Goal: Task Accomplishment & Management: Use online tool/utility

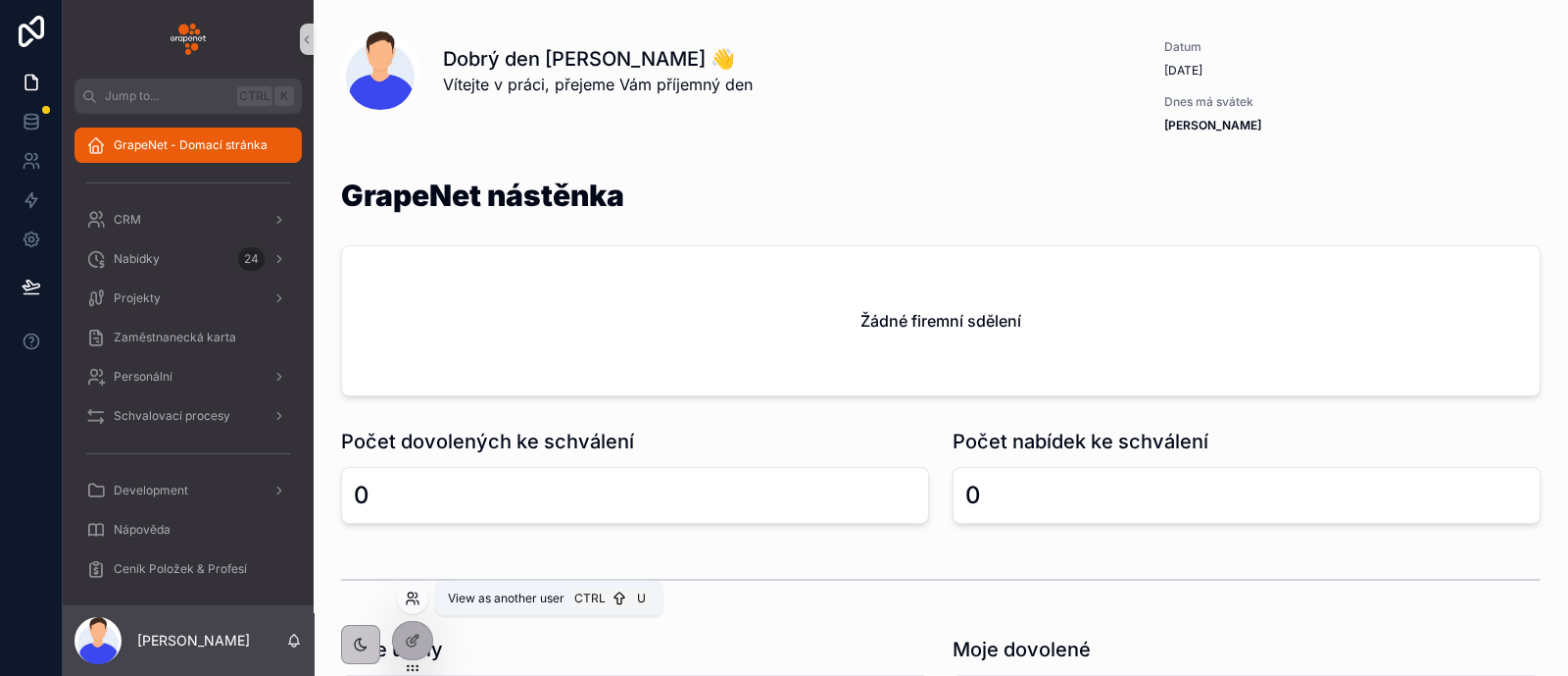
click at [418, 599] on icon at bounding box center [413, 599] width 16 height 16
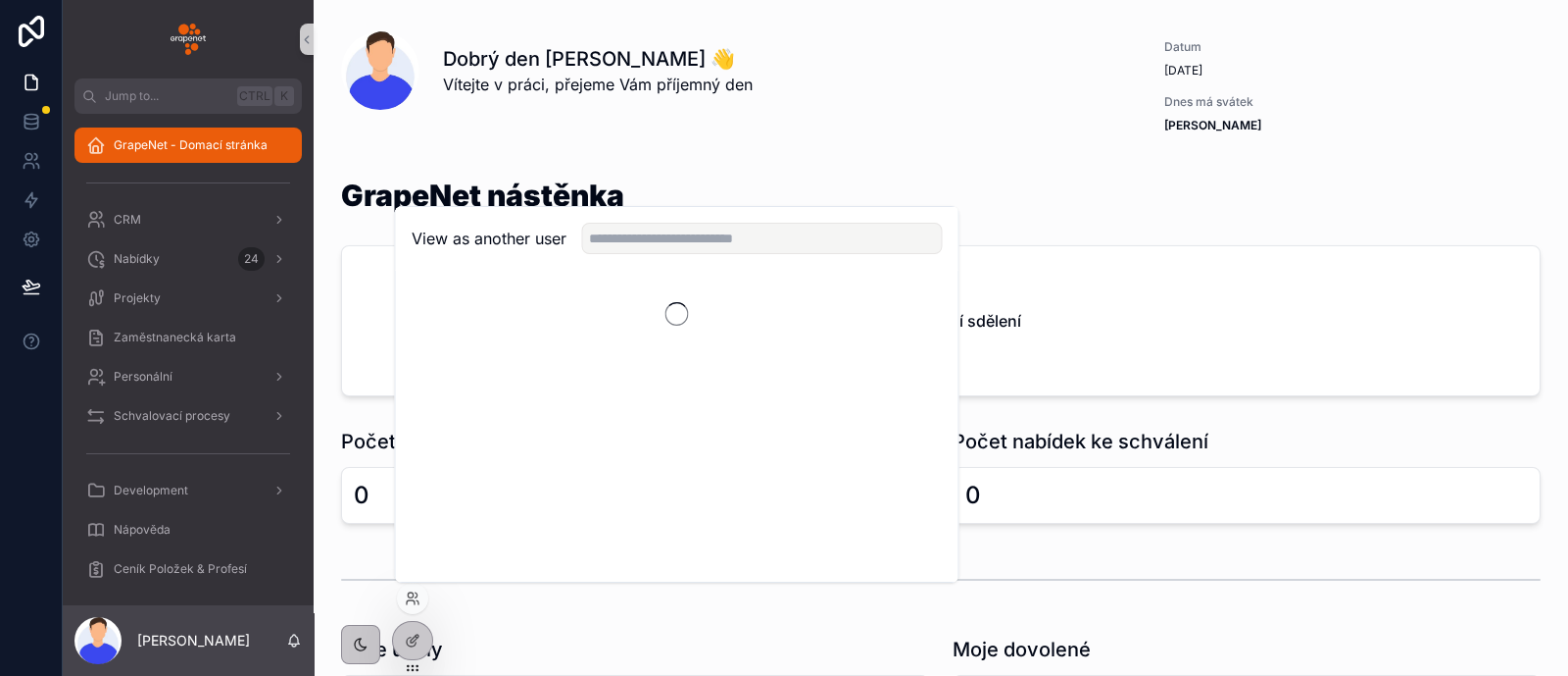
click at [642, 254] on div "View as another user" at bounding box center [677, 238] width 563 height 64
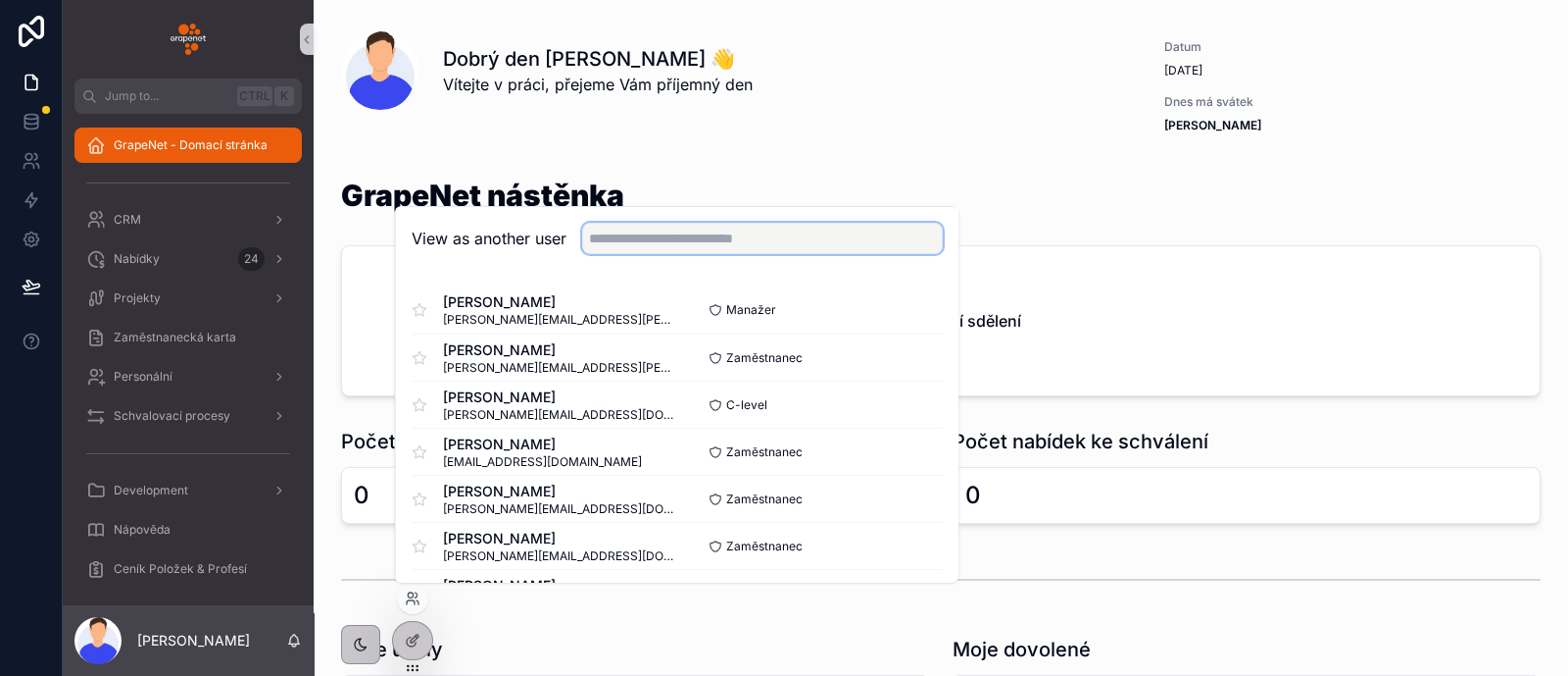
click at [642, 244] on input "text" at bounding box center [762, 238] width 360 height 32
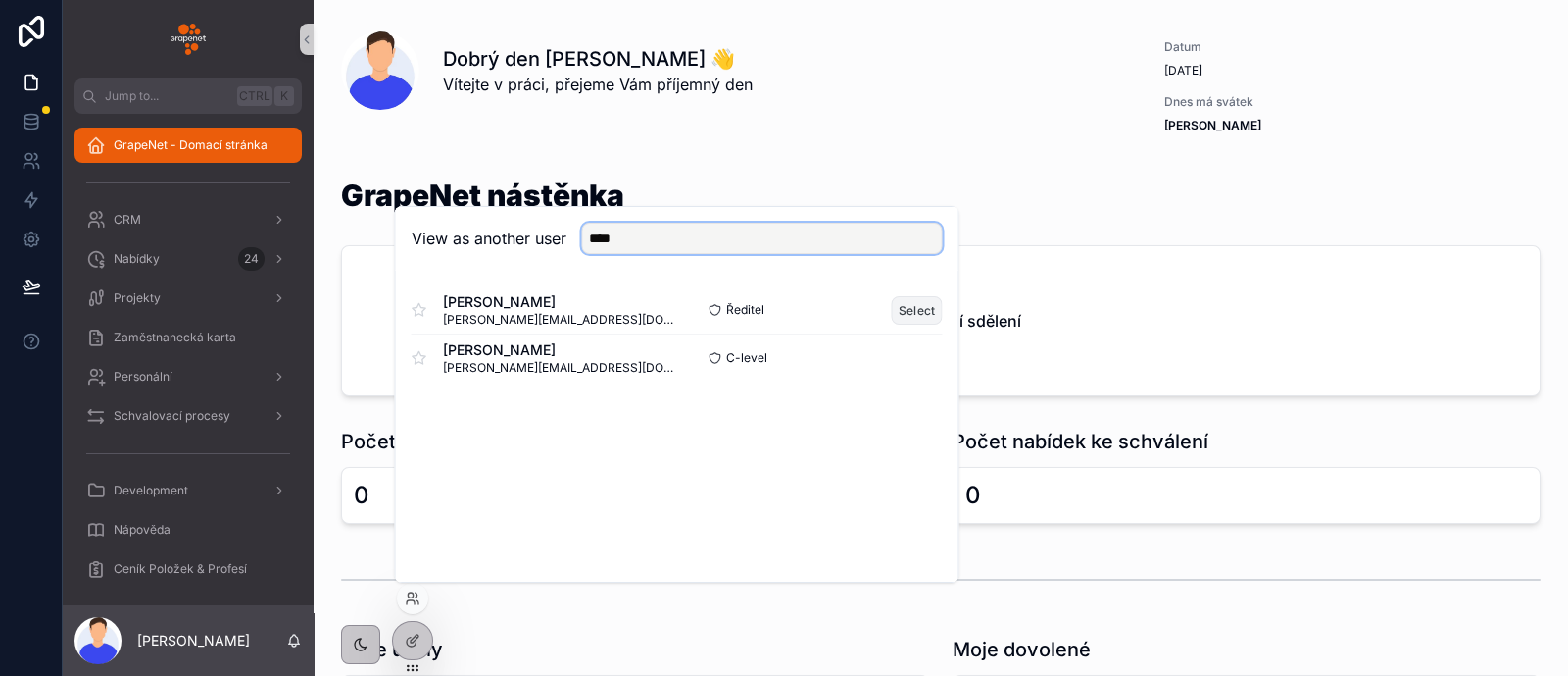
type input "****"
click at [937, 315] on button "Select" at bounding box center [917, 310] width 51 height 29
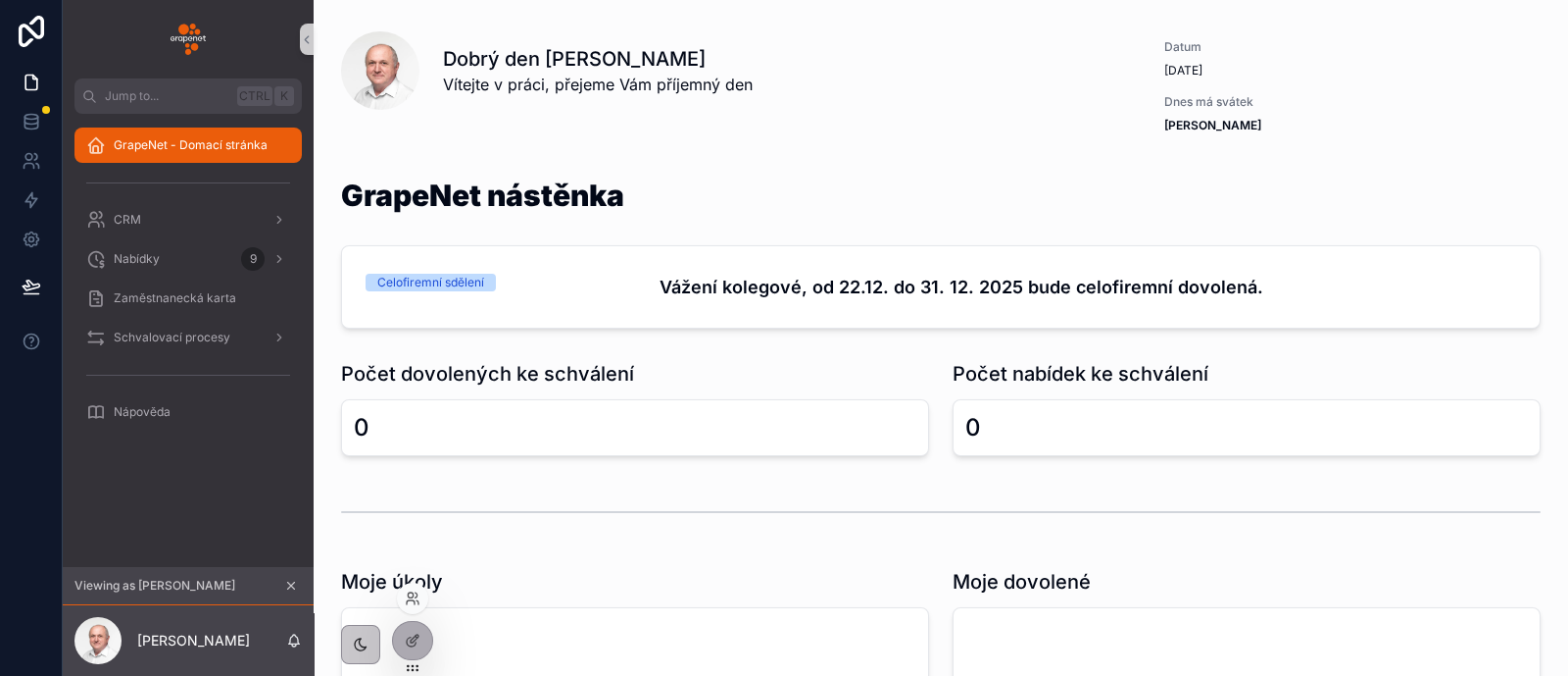
click at [422, 598] on div at bounding box center [413, 599] width 32 height 32
click at [413, 603] on icon at bounding box center [413, 599] width 16 height 16
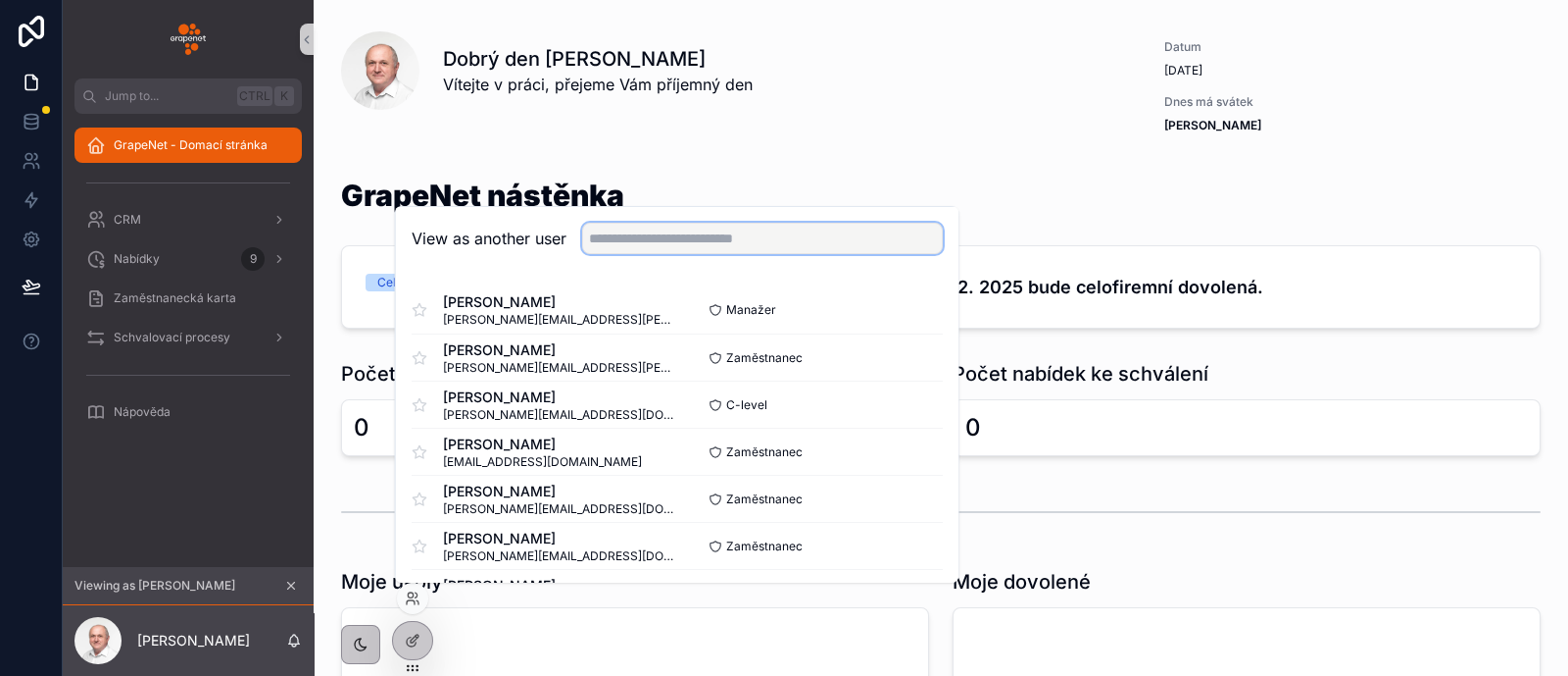
click at [633, 229] on input "text" at bounding box center [762, 238] width 360 height 32
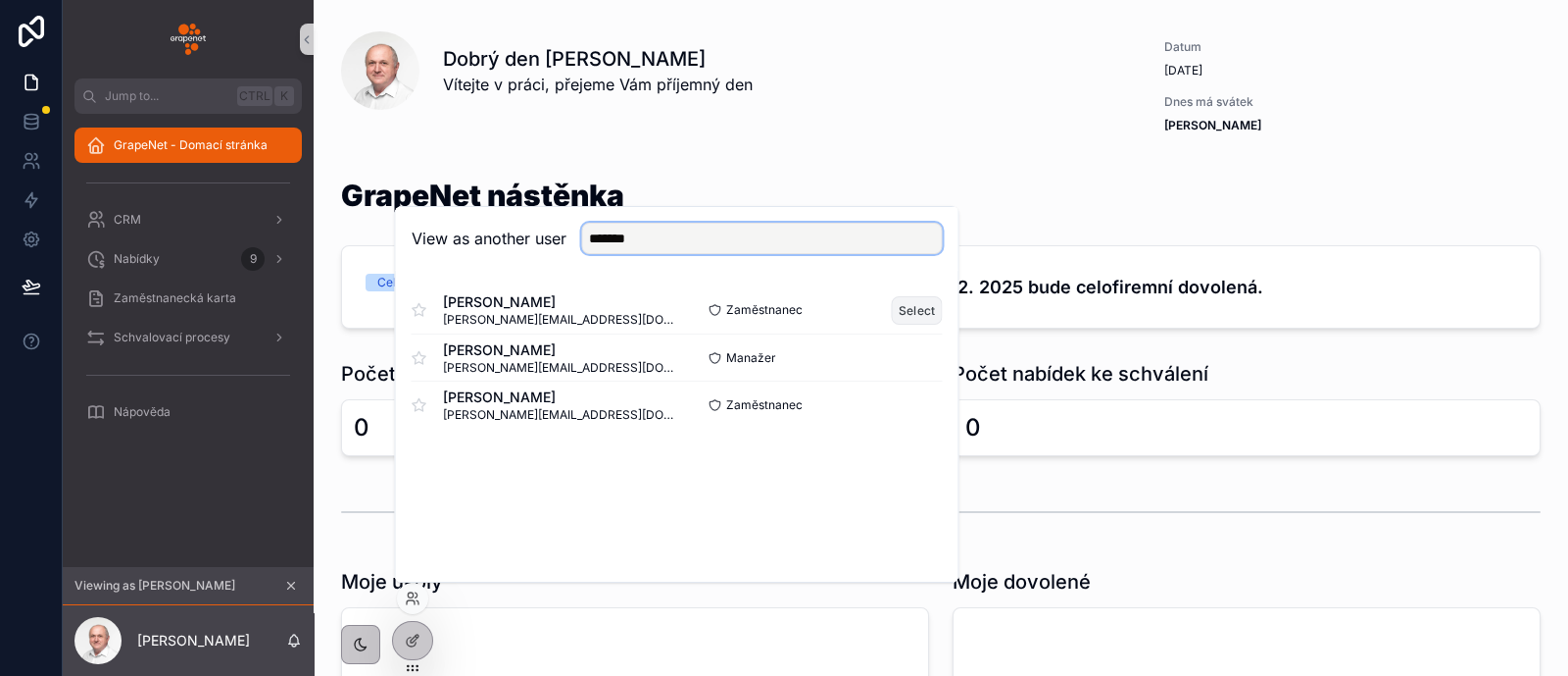
type input "*******"
click at [933, 297] on button "Select" at bounding box center [917, 310] width 51 height 29
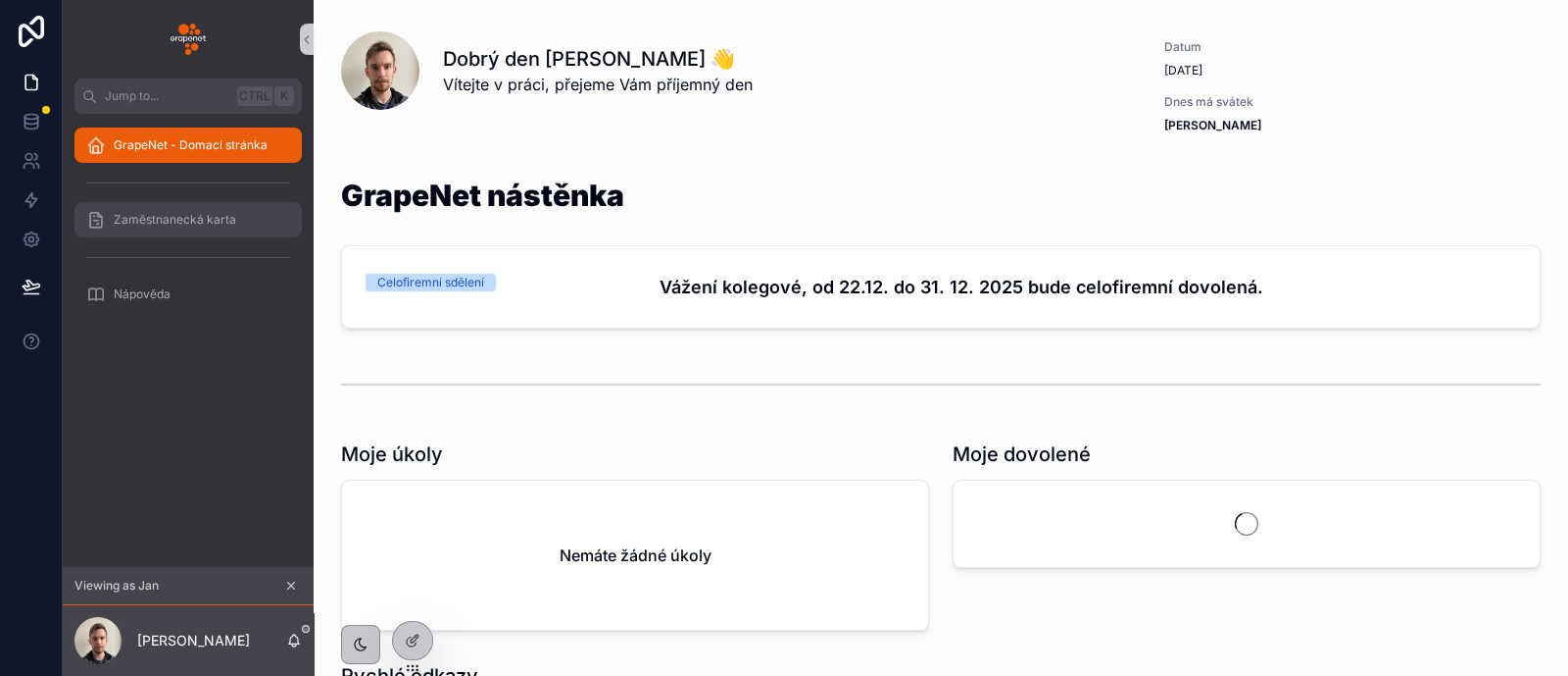
click at [206, 218] on span "Zaměstnanecká karta" at bounding box center [175, 219] width 122 height 16
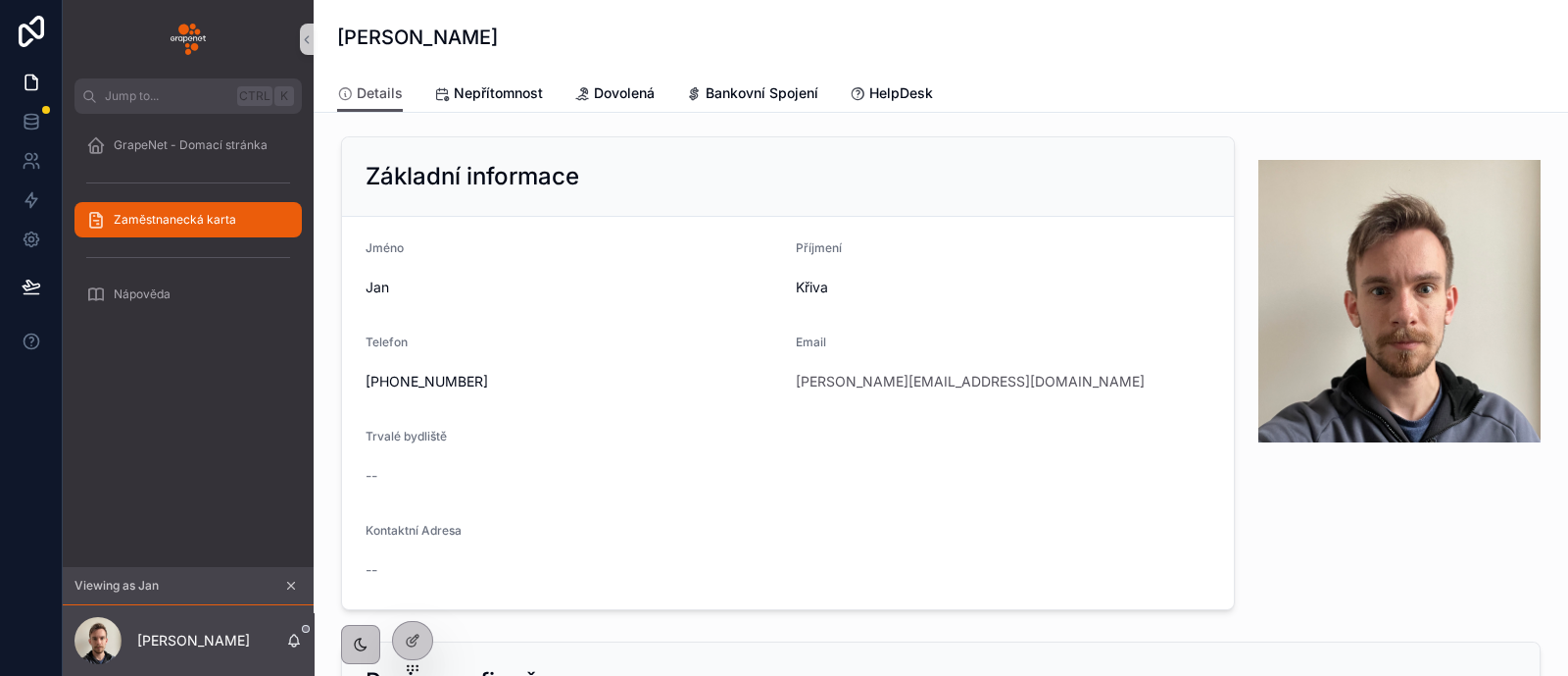
click at [571, 99] on div "Details Nepřítomnost Dovolená Bankovní Spojení HelpDesk" at bounding box center [941, 93] width 1208 height 38
click at [595, 100] on span "Dovolená" at bounding box center [624, 93] width 61 height 20
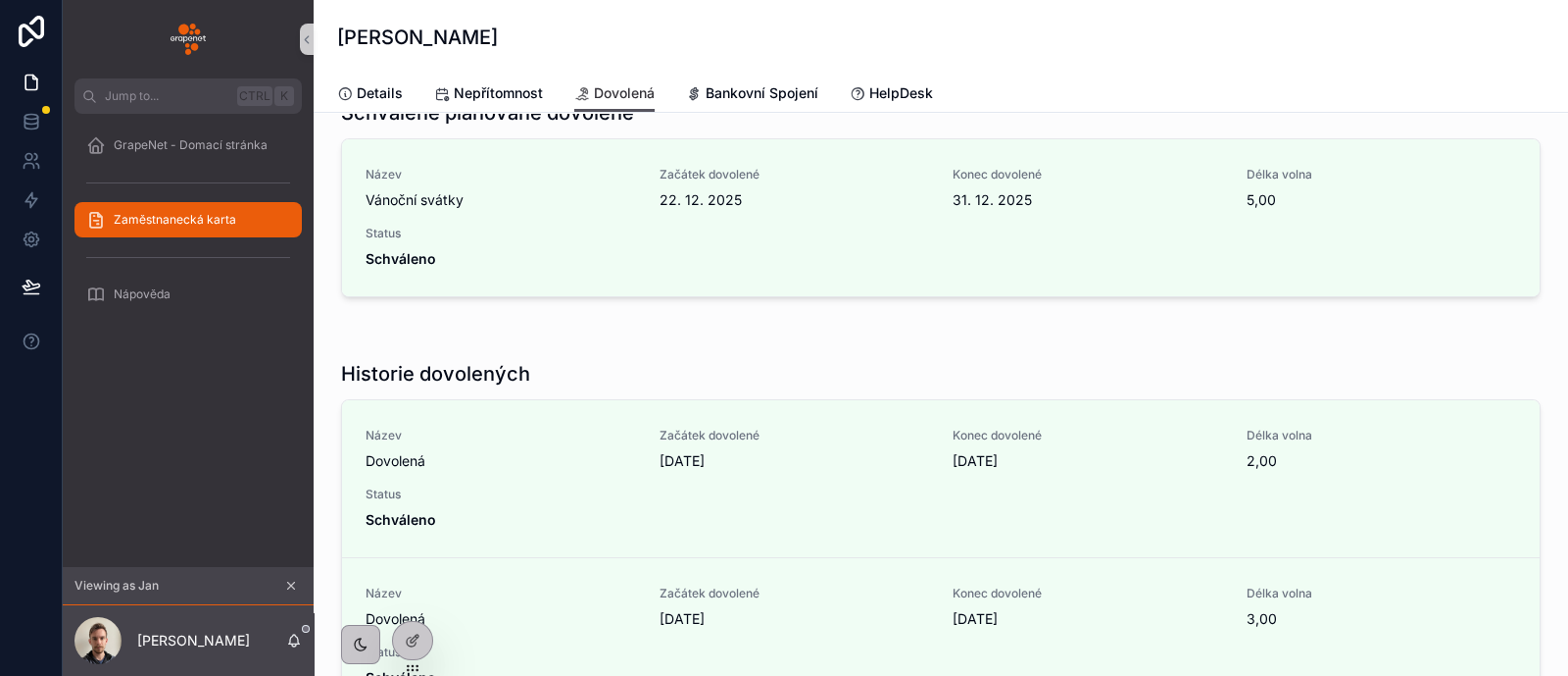
scroll to position [736, 0]
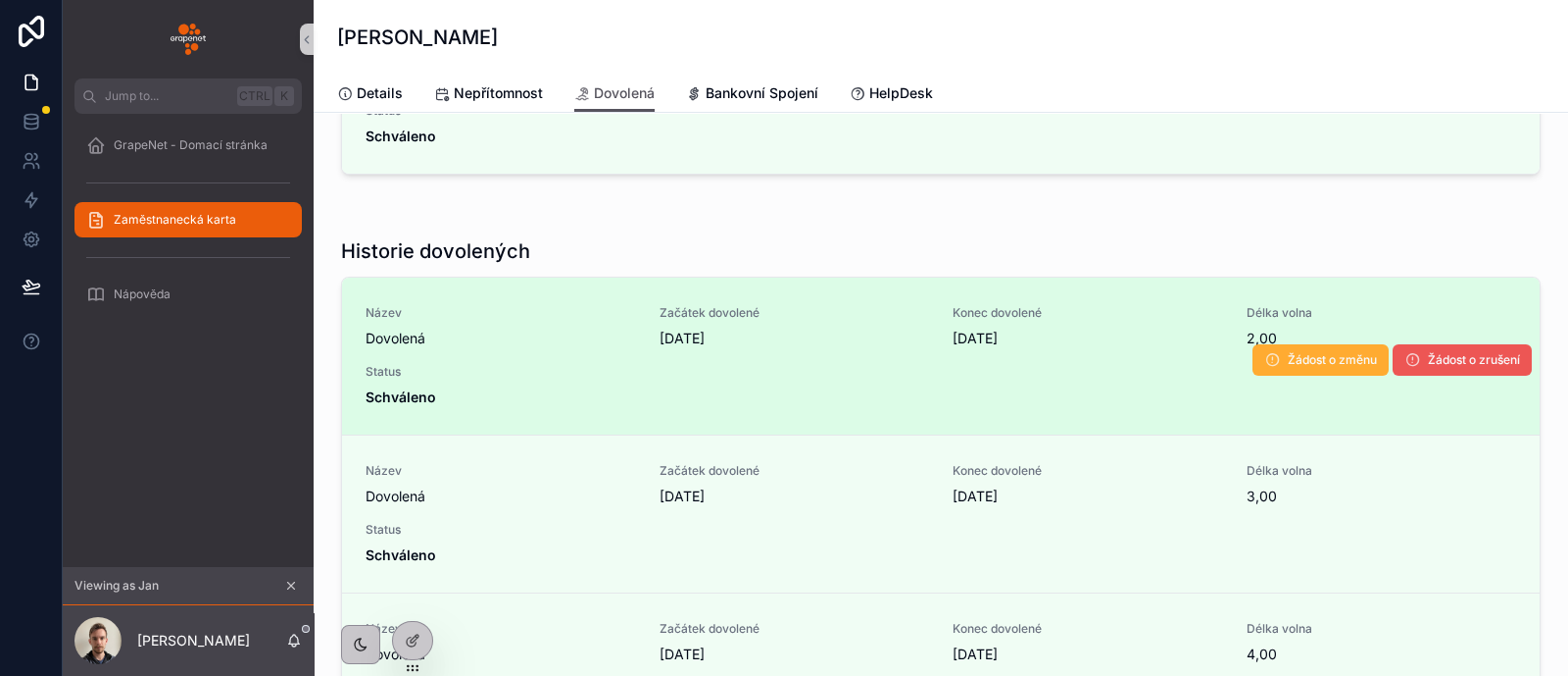
click at [1403, 365] on button "Žádost o zrušení" at bounding box center [1463, 360] width 139 height 32
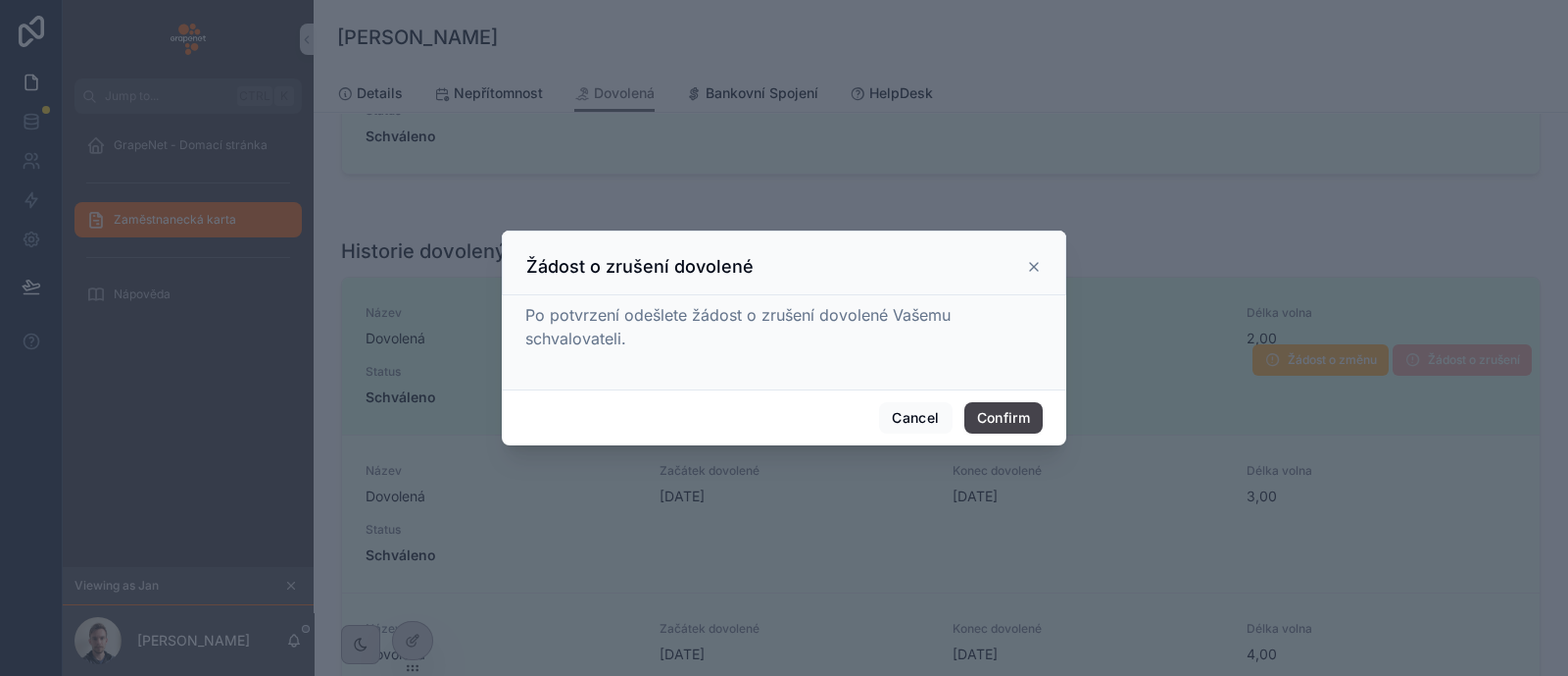
click at [1017, 420] on button "Confirm" at bounding box center [1003, 418] width 78 height 32
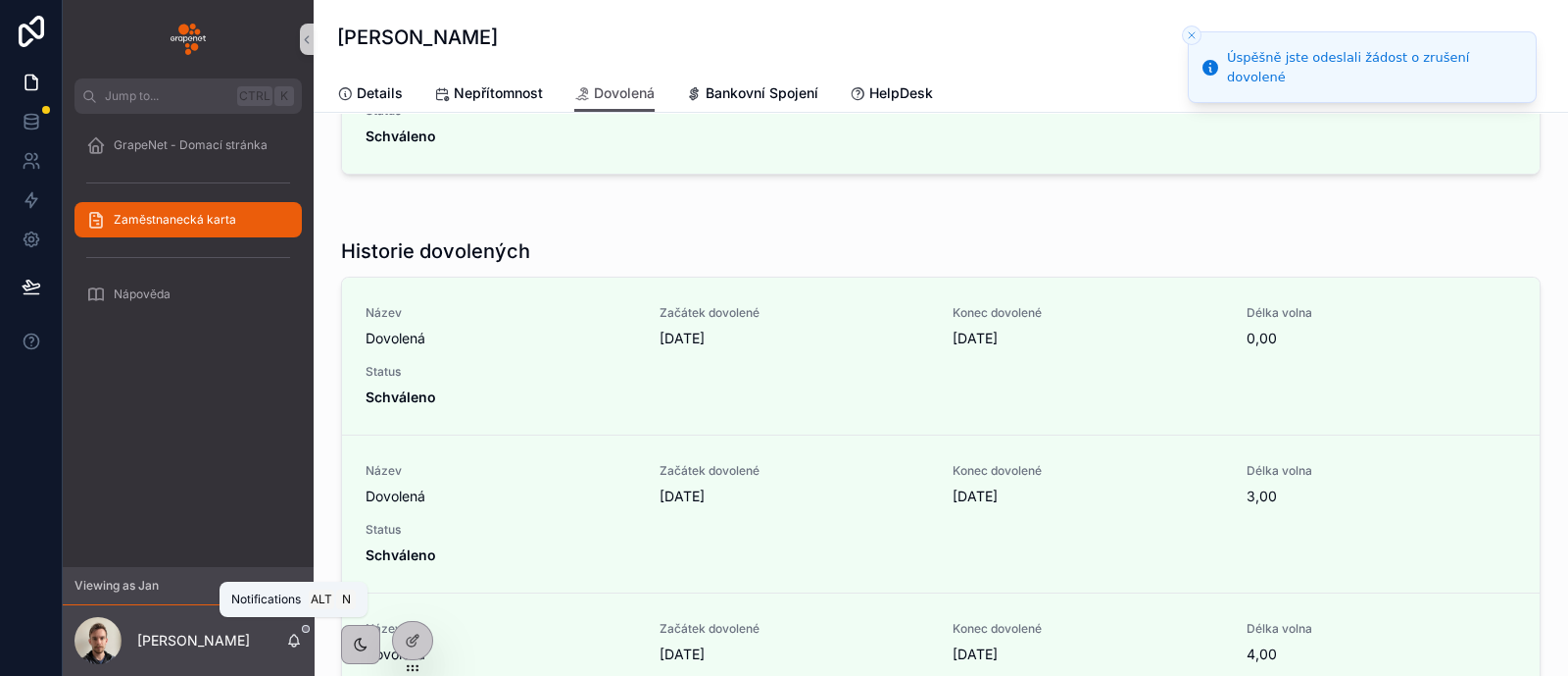
click at [293, 639] on icon "scrollable content" at bounding box center [294, 640] width 16 height 16
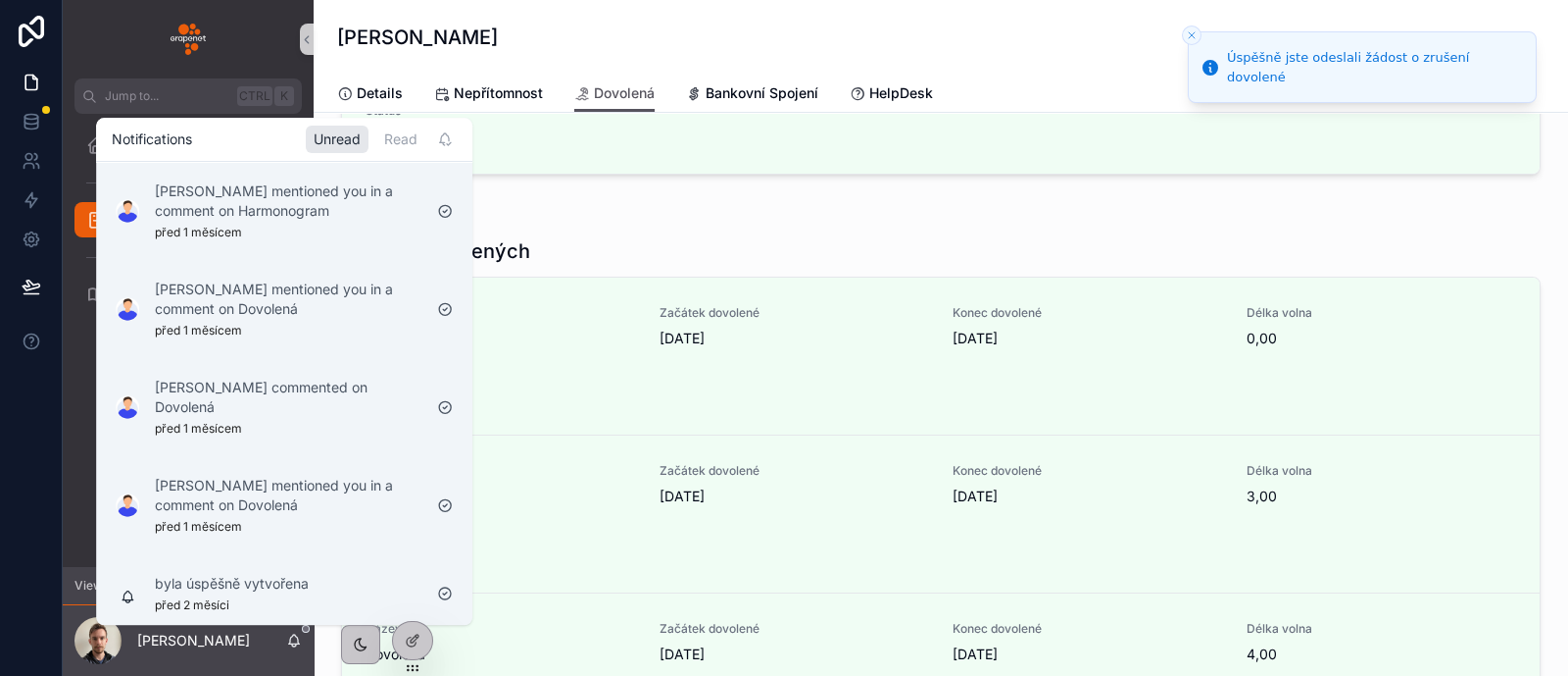
click at [293, 639] on icon "scrollable content" at bounding box center [294, 640] width 16 height 16
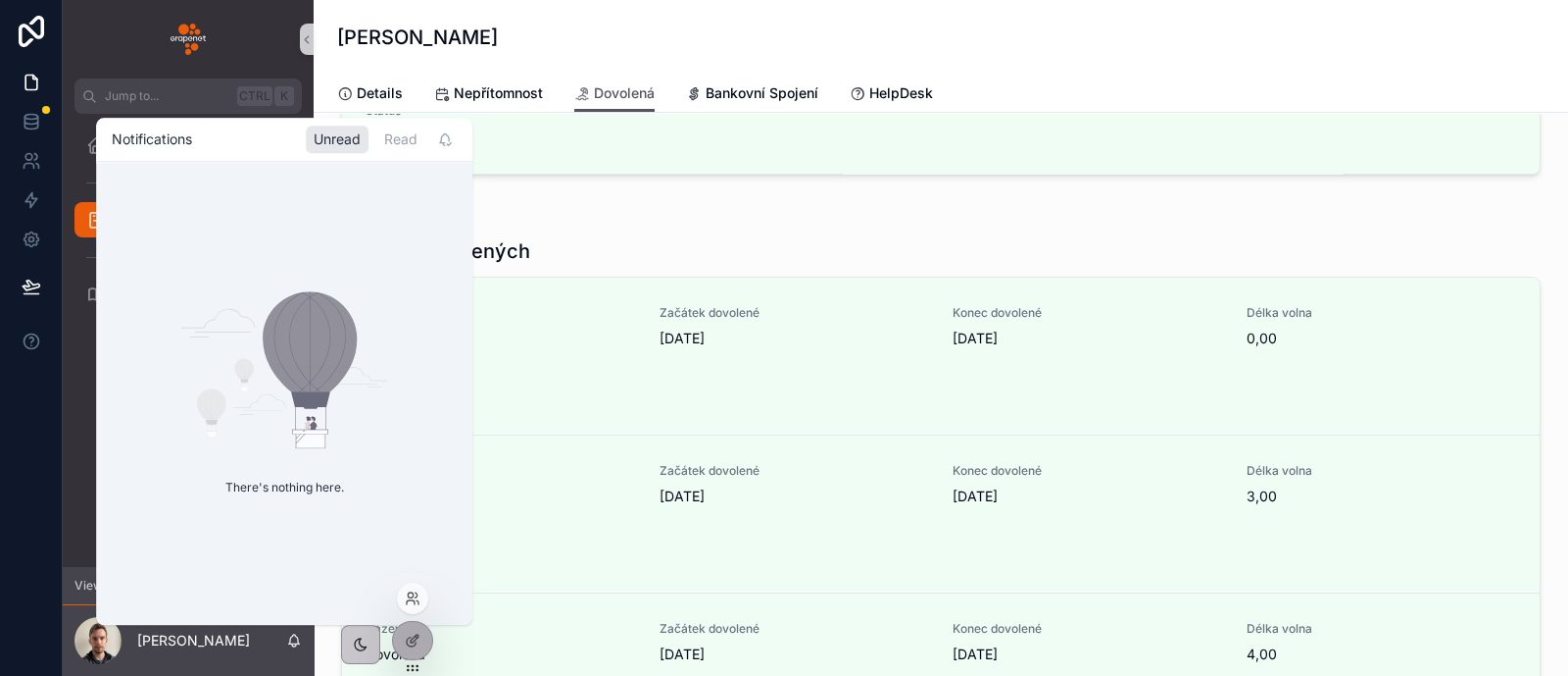
click at [411, 589] on div at bounding box center [413, 599] width 32 height 32
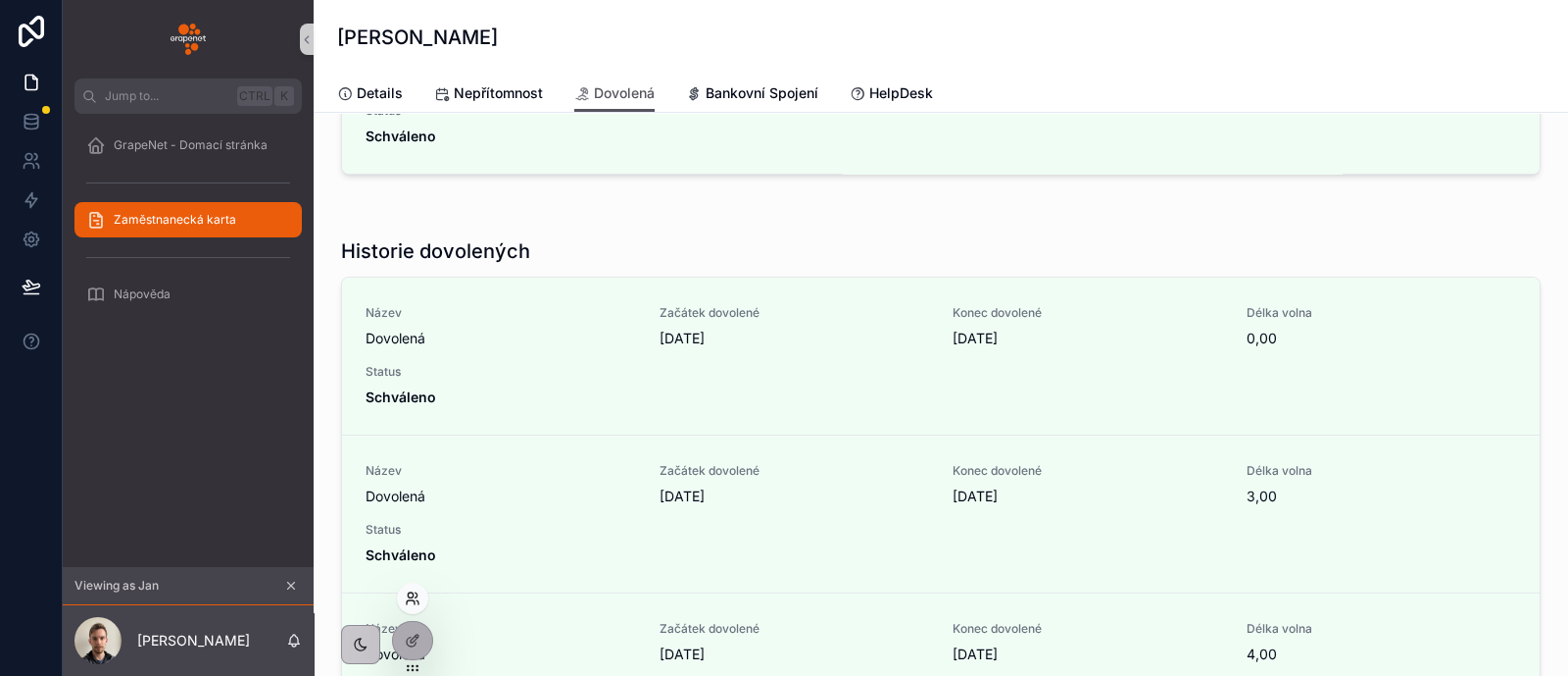
click at [417, 601] on icon at bounding box center [413, 599] width 16 height 16
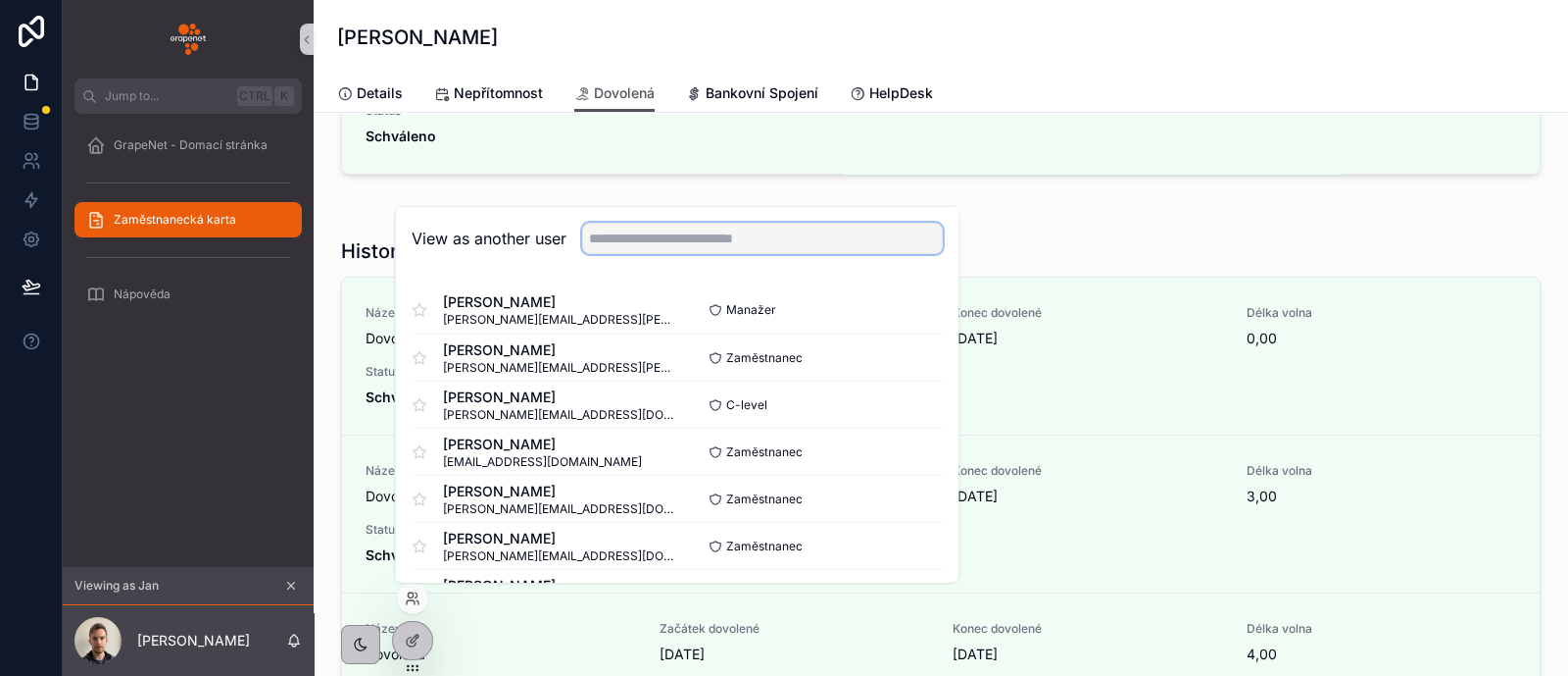
click at [688, 239] on input "text" at bounding box center [762, 238] width 360 height 32
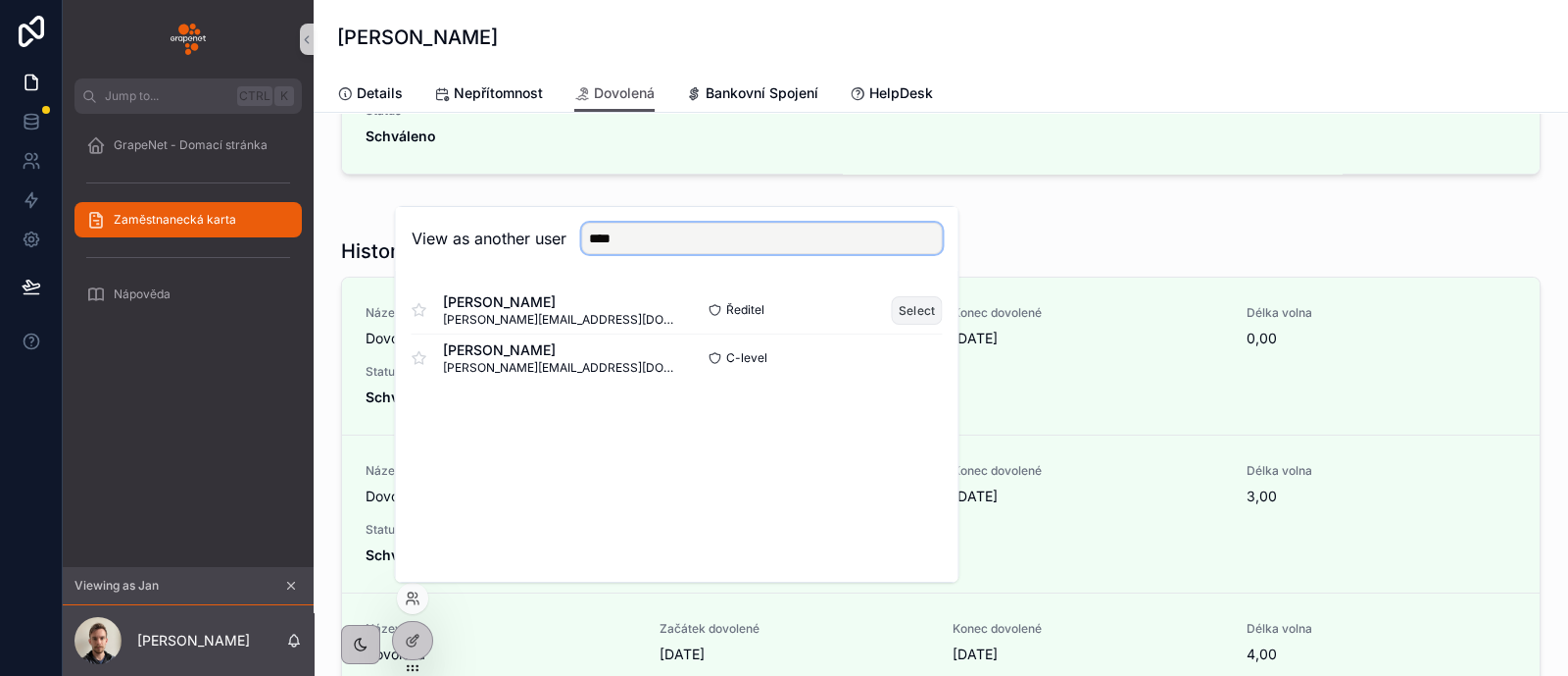
type input "****"
click at [926, 311] on button "Select" at bounding box center [917, 310] width 51 height 29
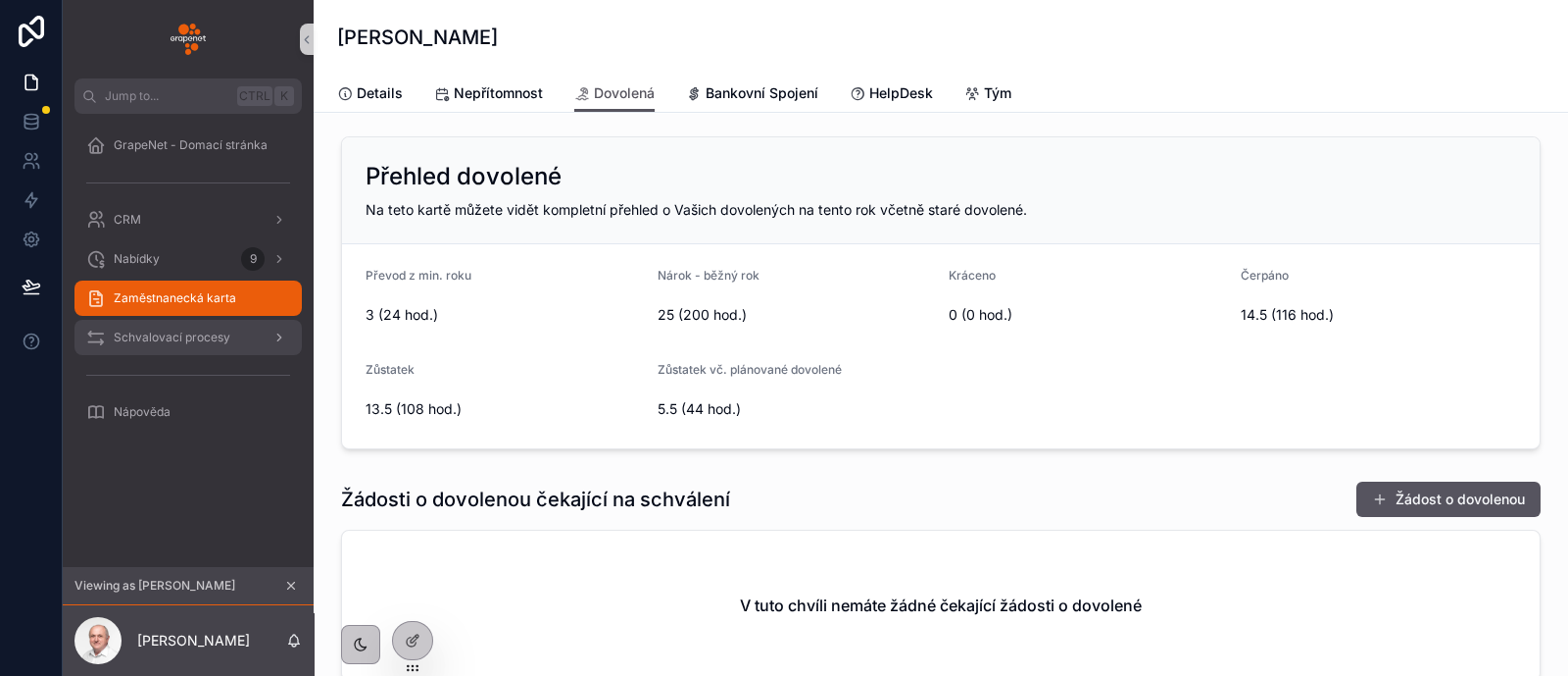
click at [207, 347] on div "Schvalovací procesy" at bounding box center [188, 338] width 203 height 32
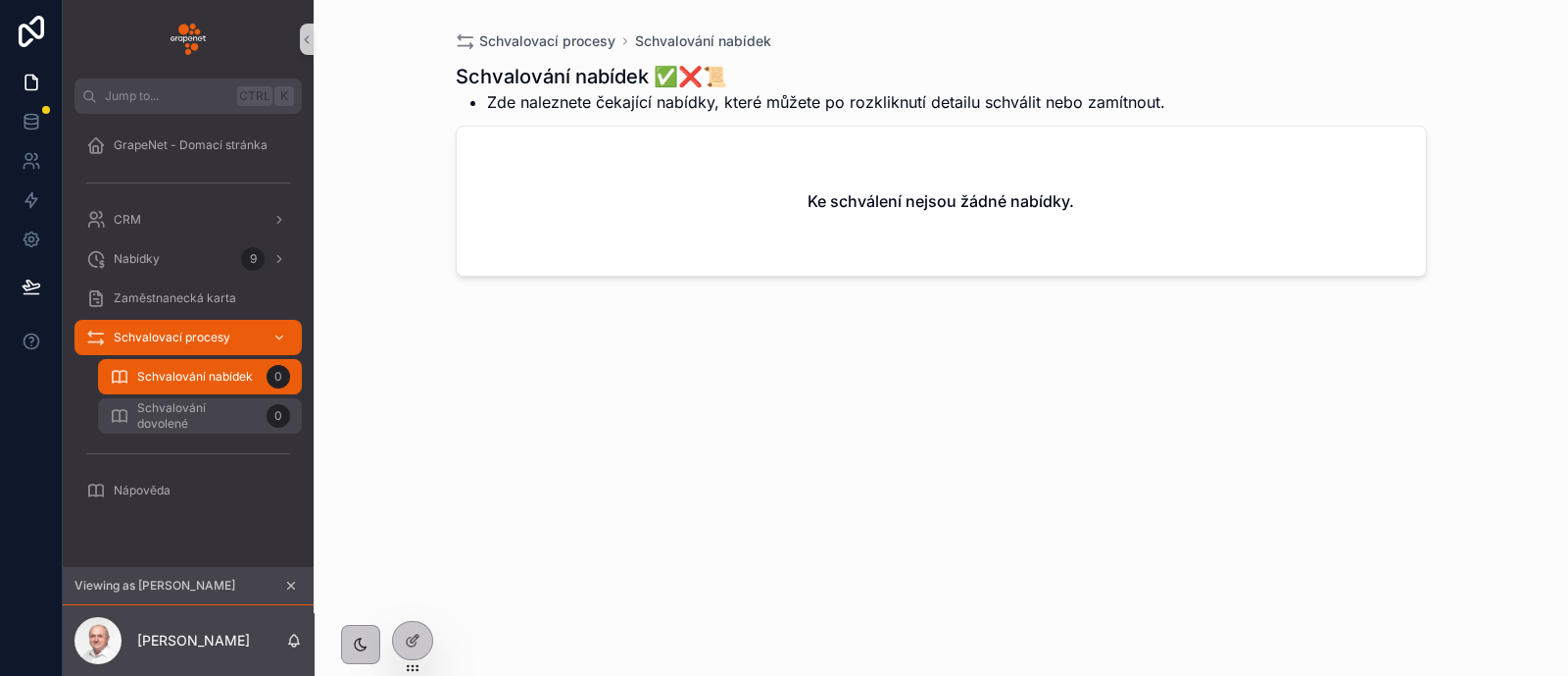
click at [250, 422] on span "Schvalování dovolené" at bounding box center [197, 416] width 121 height 32
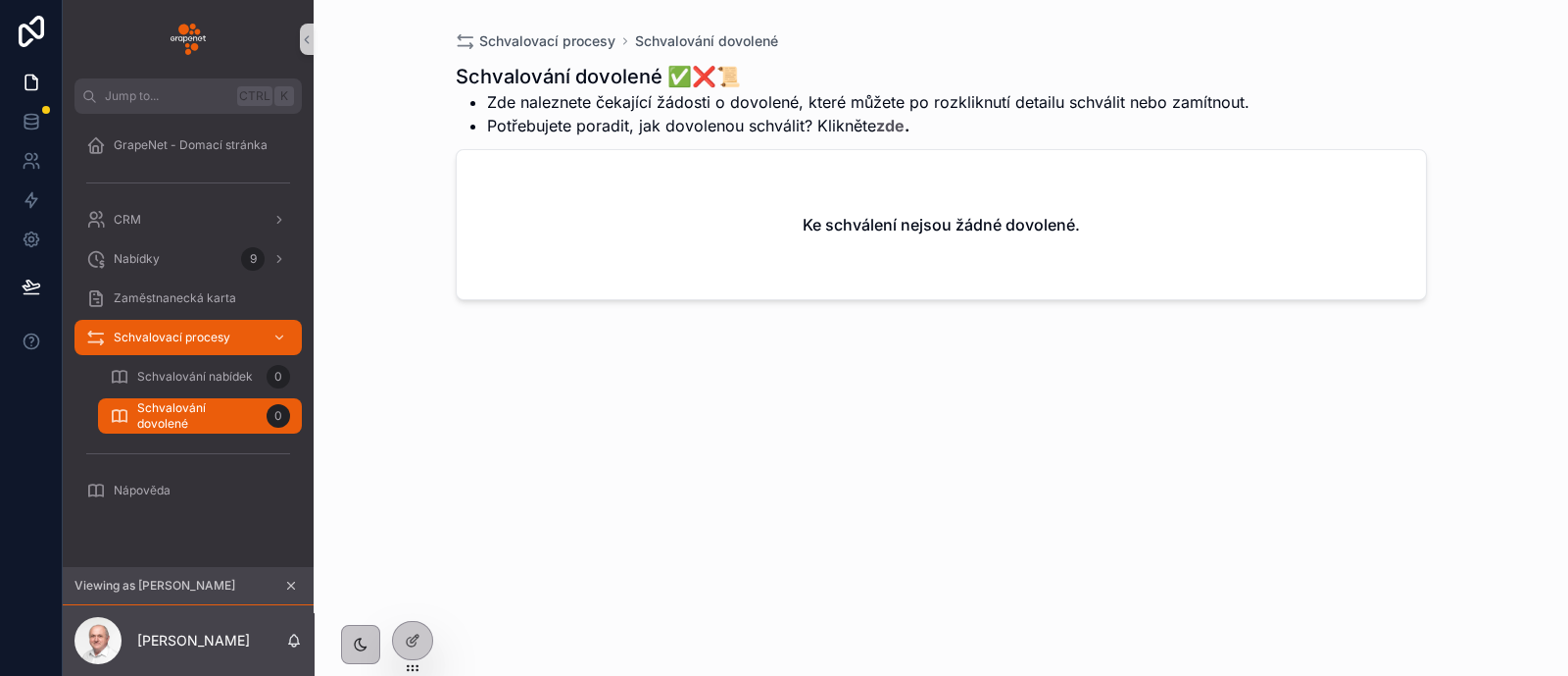
click at [595, 384] on div "Schvalování dovolené ✅❌📜 Zde naleznete čekající žádosti o dovolené, které můžet…" at bounding box center [941, 350] width 972 height 601
click at [249, 374] on span "Schvalování nabídek" at bounding box center [195, 376] width 116 height 16
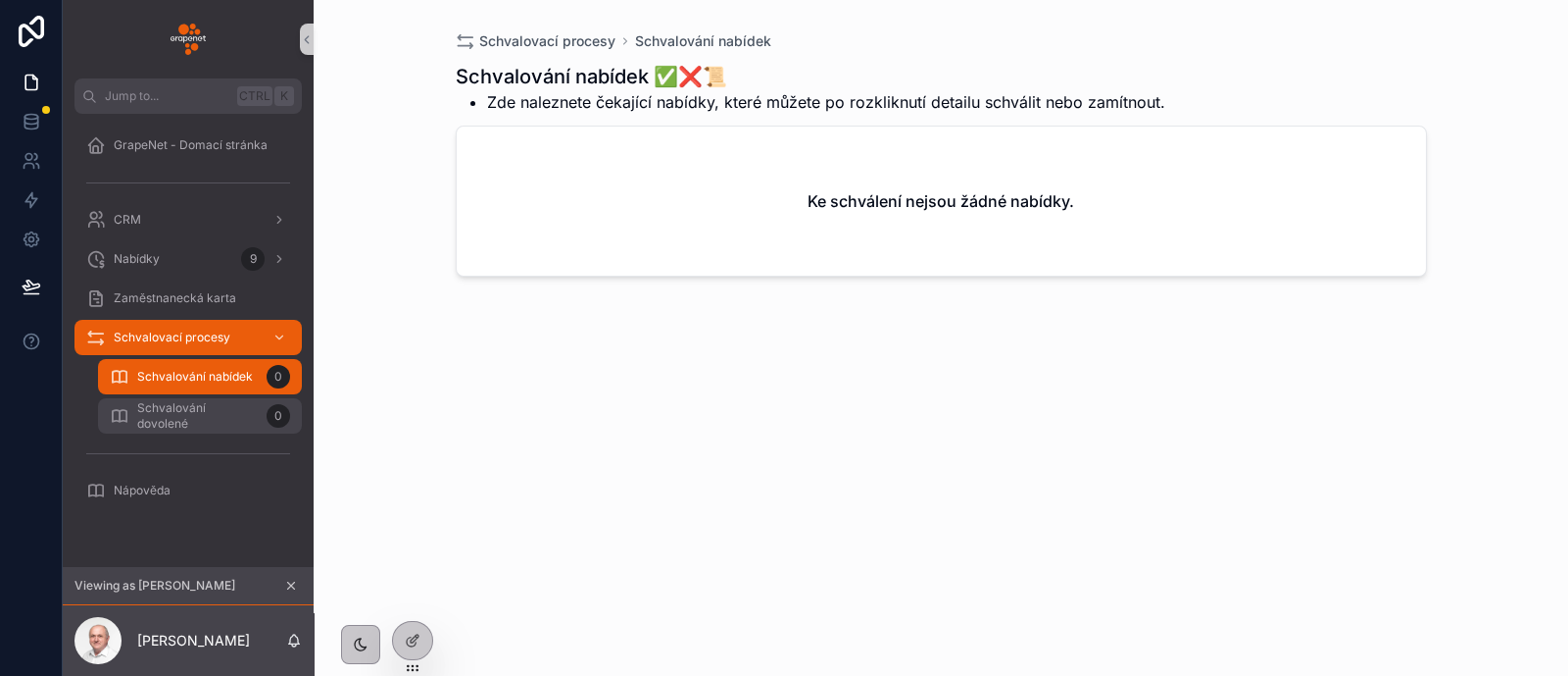
click at [213, 419] on span "Schvalování dovolené" at bounding box center [197, 416] width 121 height 32
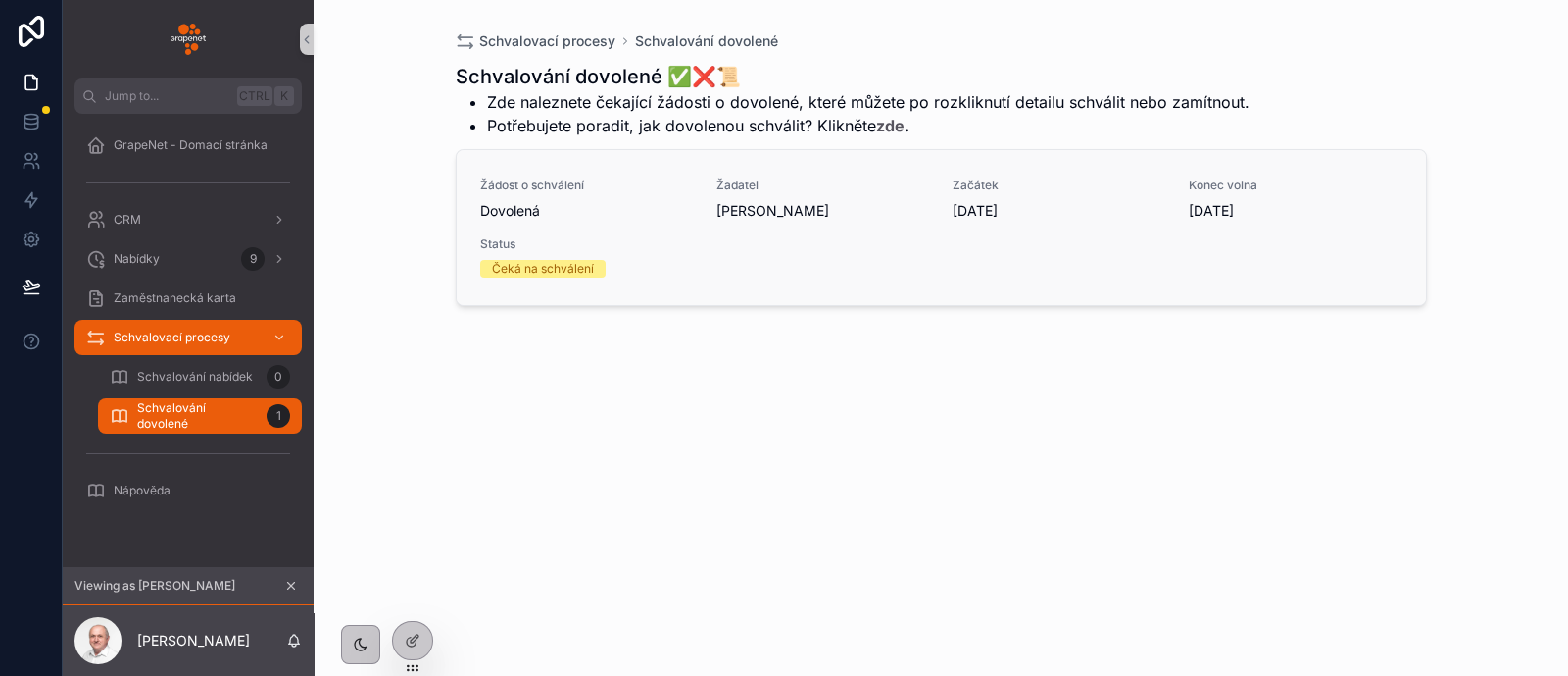
click at [824, 247] on span "Status" at bounding box center [941, 244] width 922 height 16
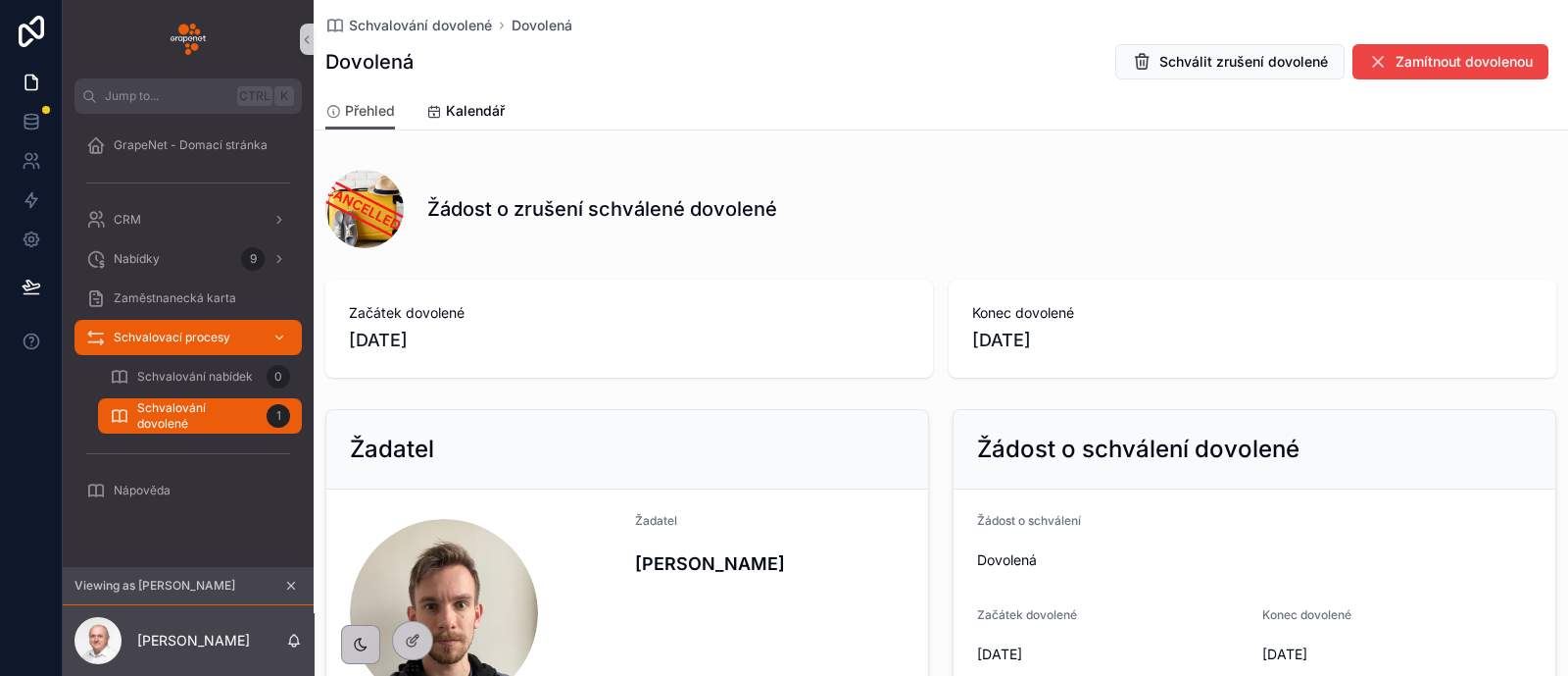
click at [243, 404] on div "Schvalování dovolené 1" at bounding box center [200, 416] width 181 height 32
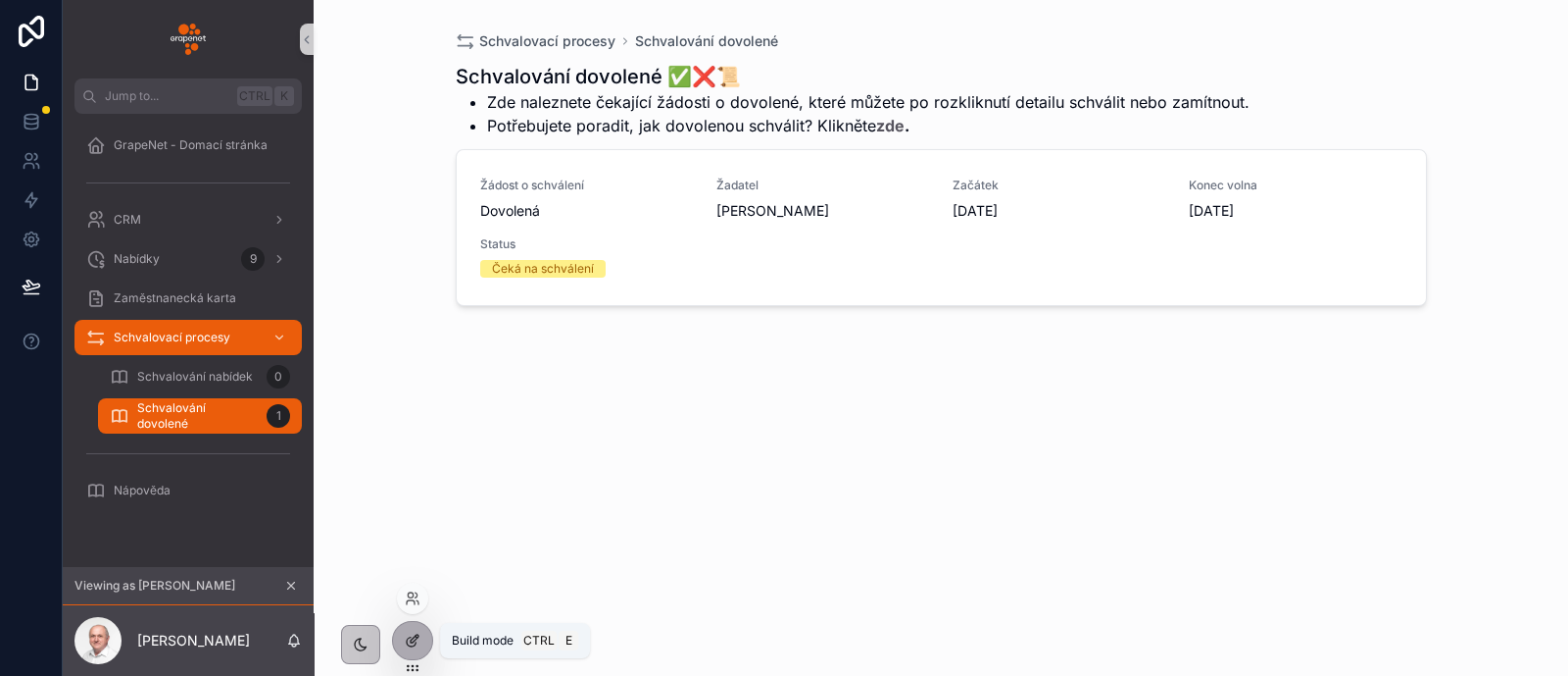
click at [414, 639] on icon at bounding box center [413, 640] width 16 height 16
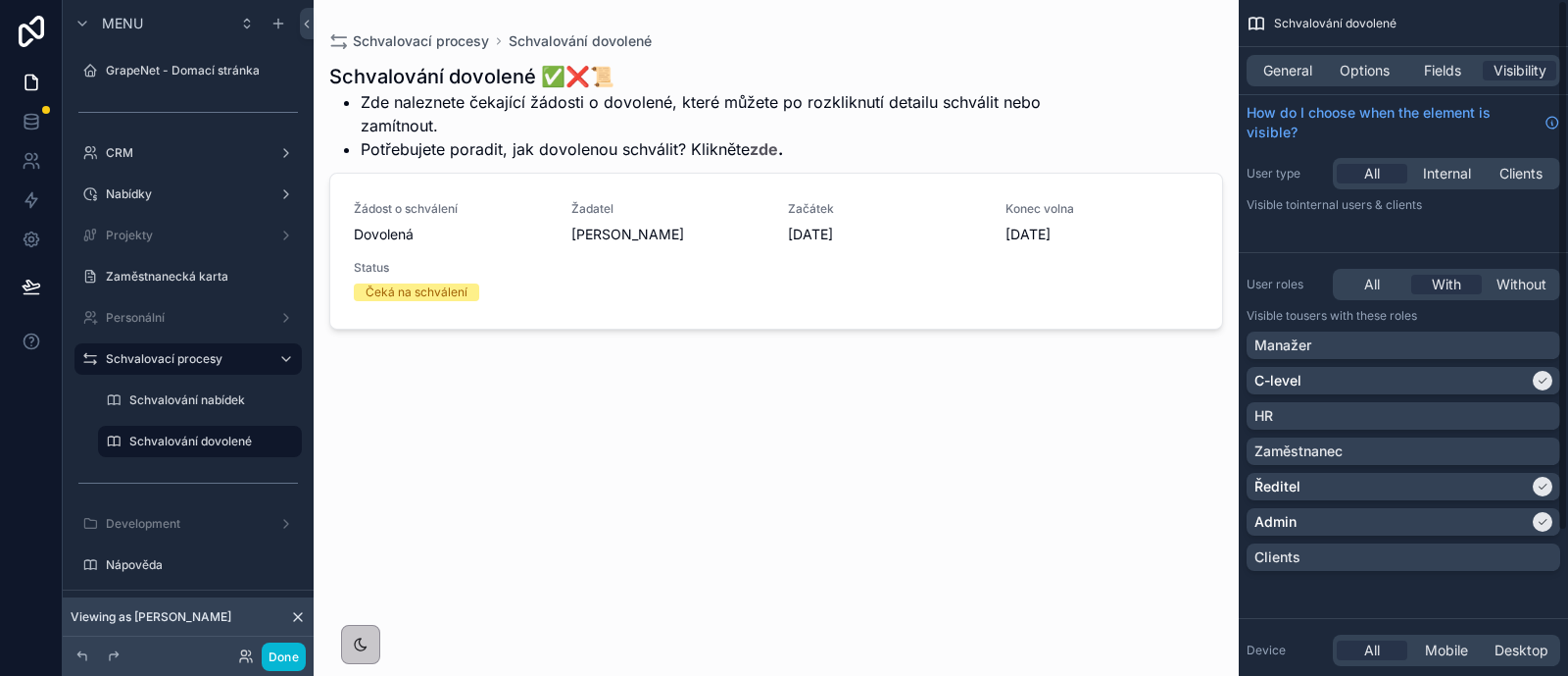
click at [1421, 52] on div "General Options Fields Visibility" at bounding box center [1403, 69] width 329 height 47
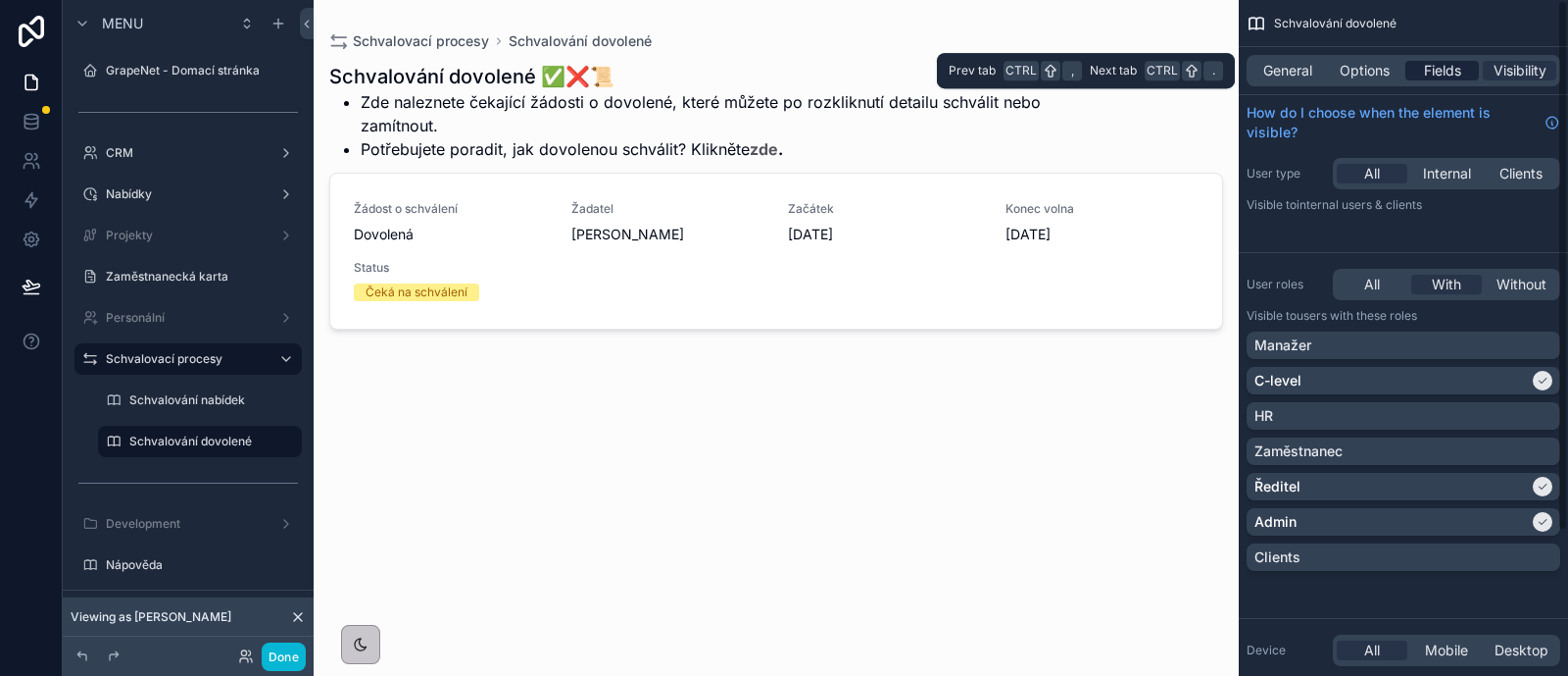
click at [1421, 80] on div "General Options Fields Visibility" at bounding box center [1403, 70] width 314 height 32
click at [1420, 66] on div "Fields" at bounding box center [1442, 70] width 73 height 20
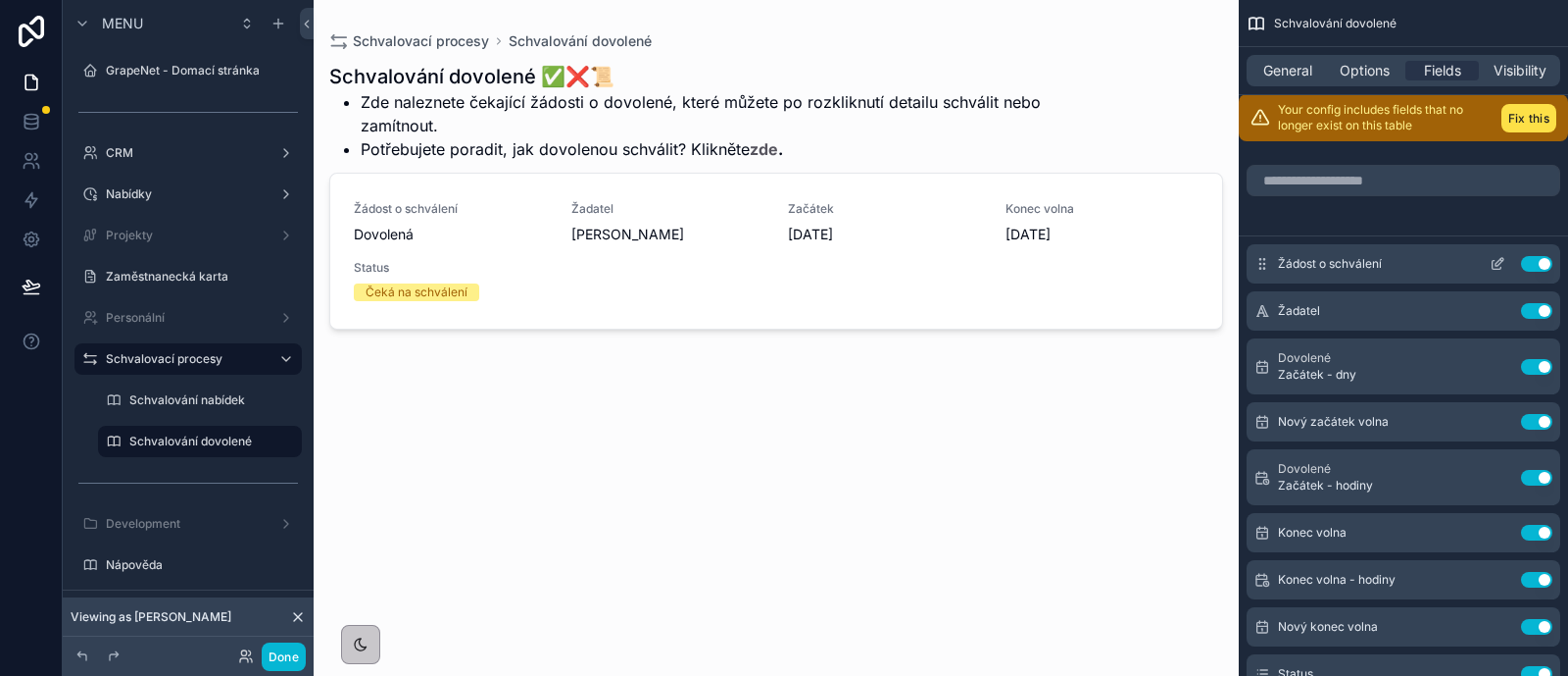
click at [1493, 261] on icon "scrollable content" at bounding box center [1497, 265] width 9 height 9
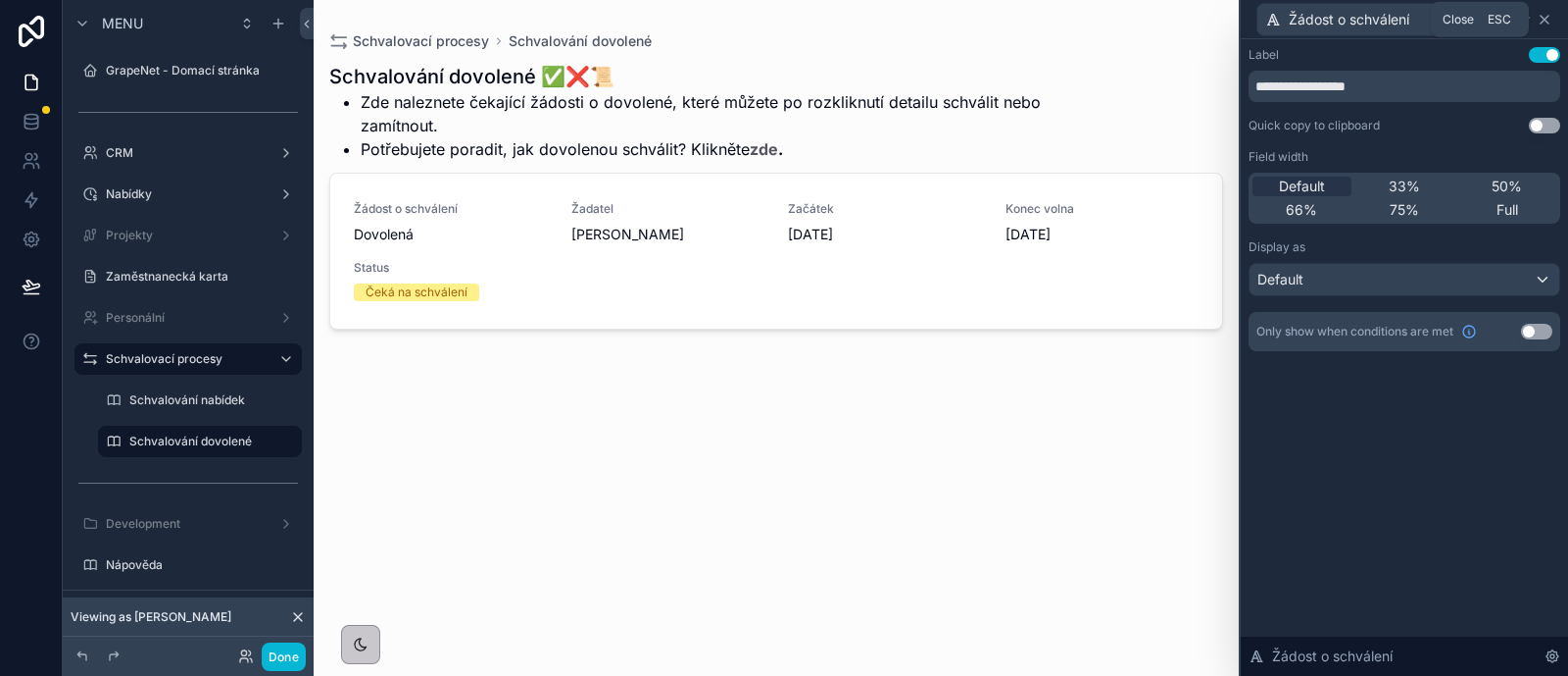
click at [1547, 19] on icon at bounding box center [1545, 20] width 16 height 16
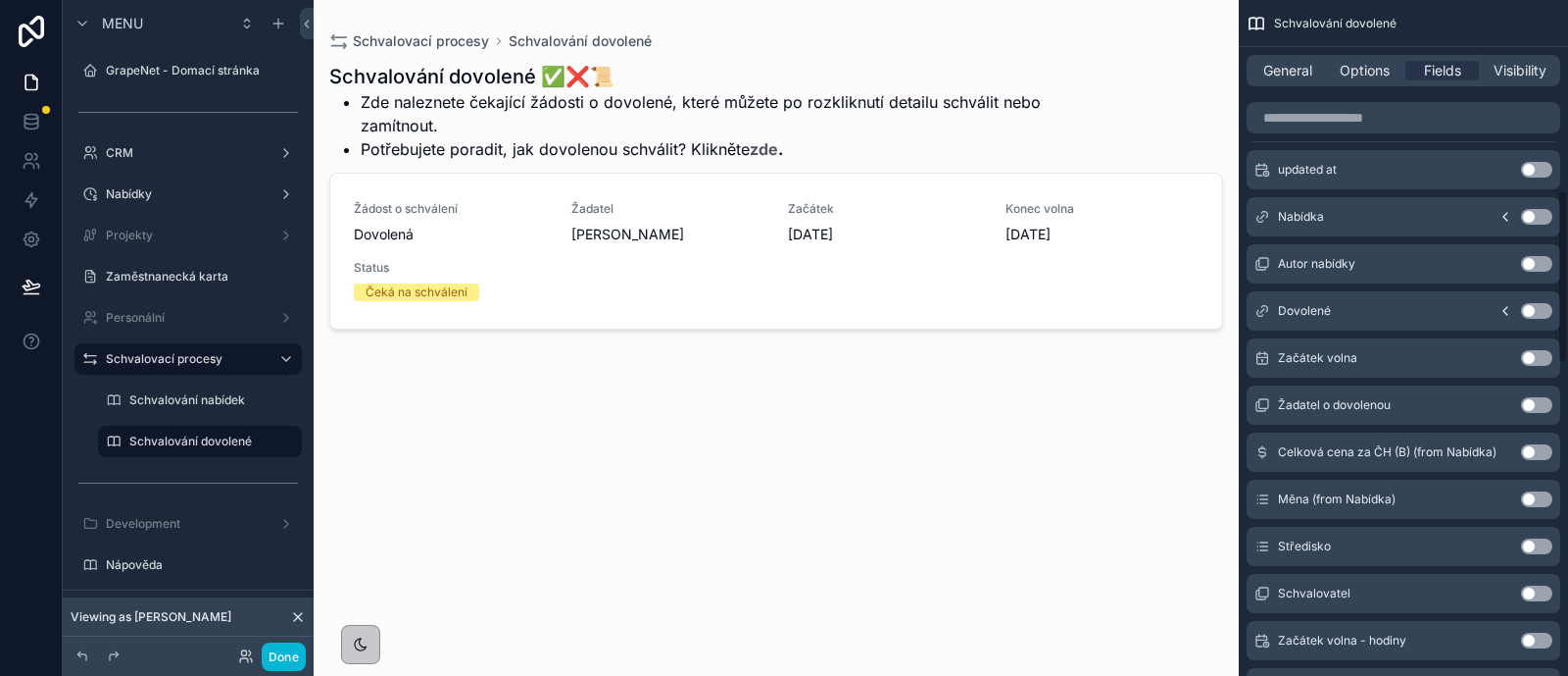
scroll to position [736, 0]
click at [1536, 304] on button "Use setting" at bounding box center [1537, 308] width 32 height 16
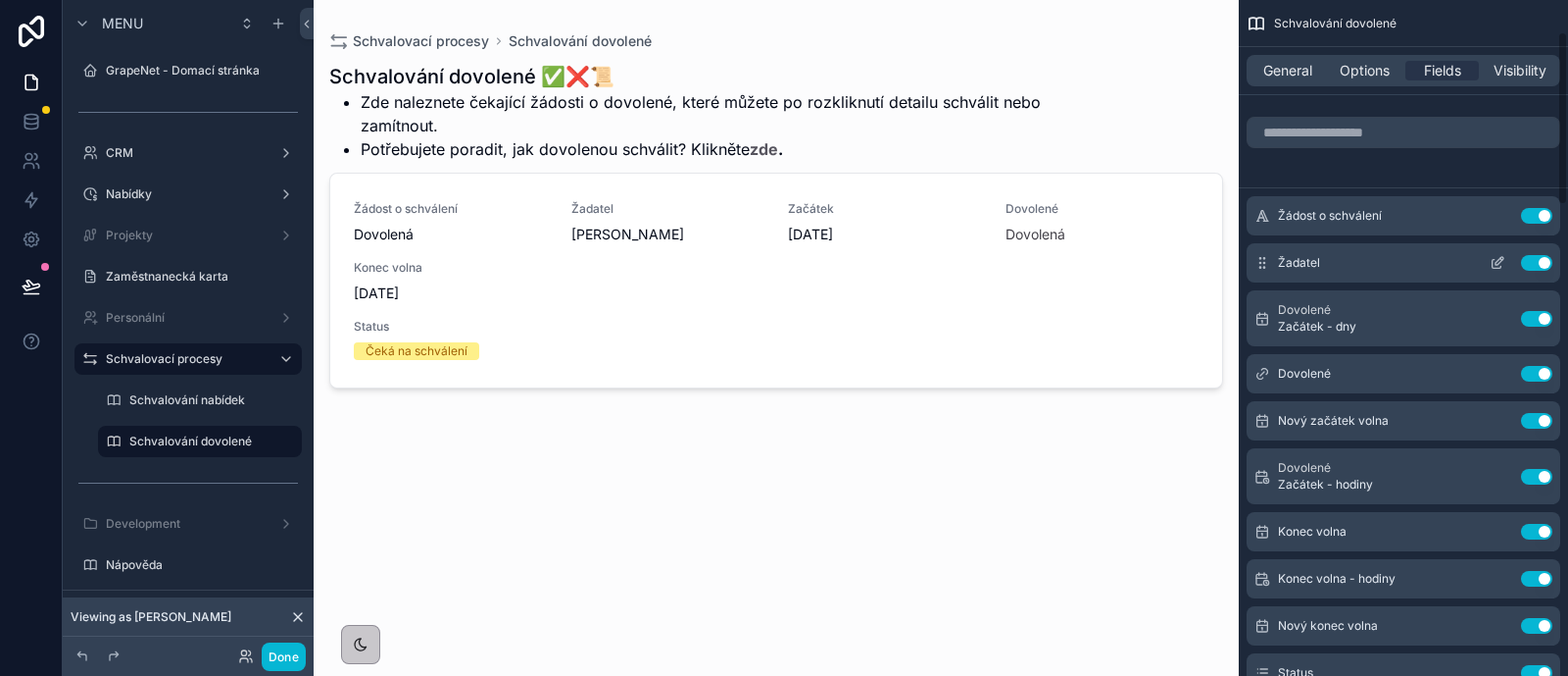
scroll to position [0, 0]
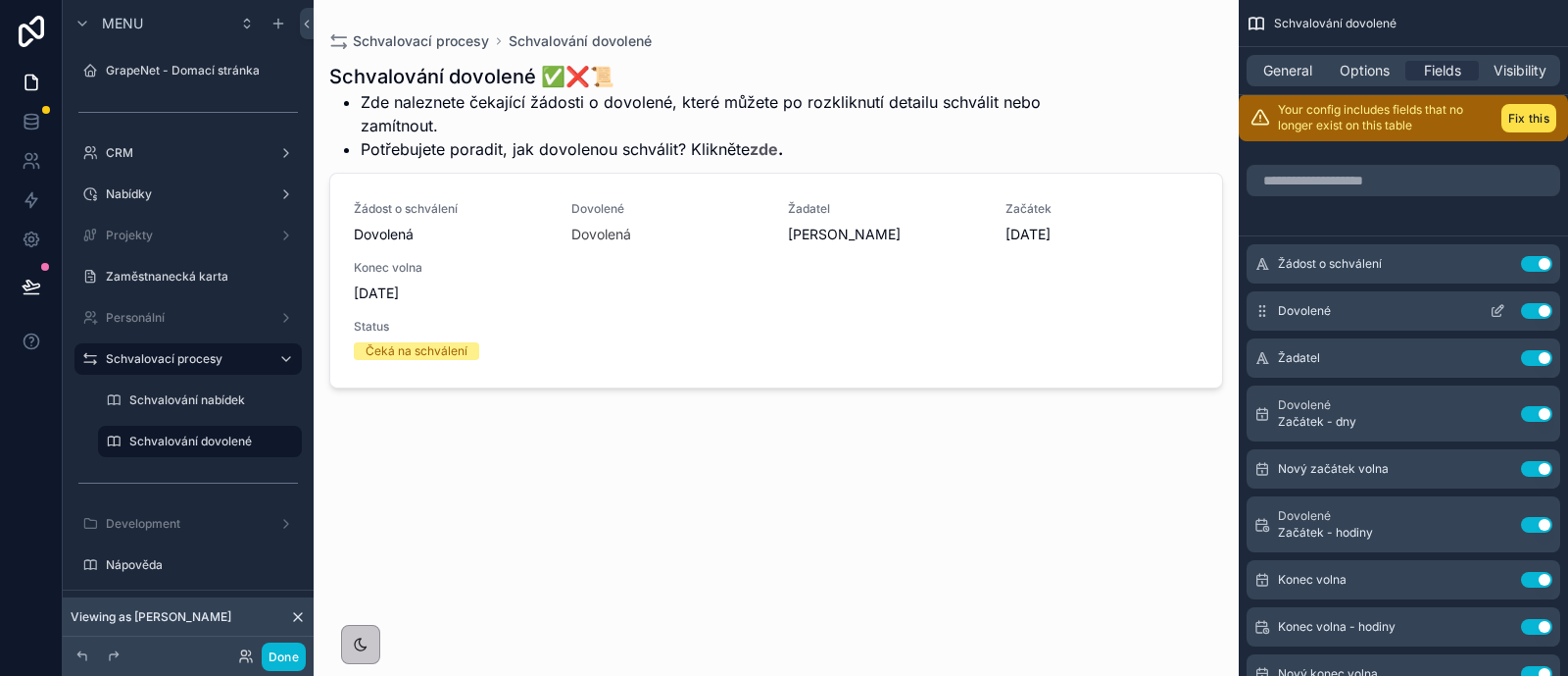
click at [1496, 315] on icon "scrollable content" at bounding box center [1498, 311] width 16 height 16
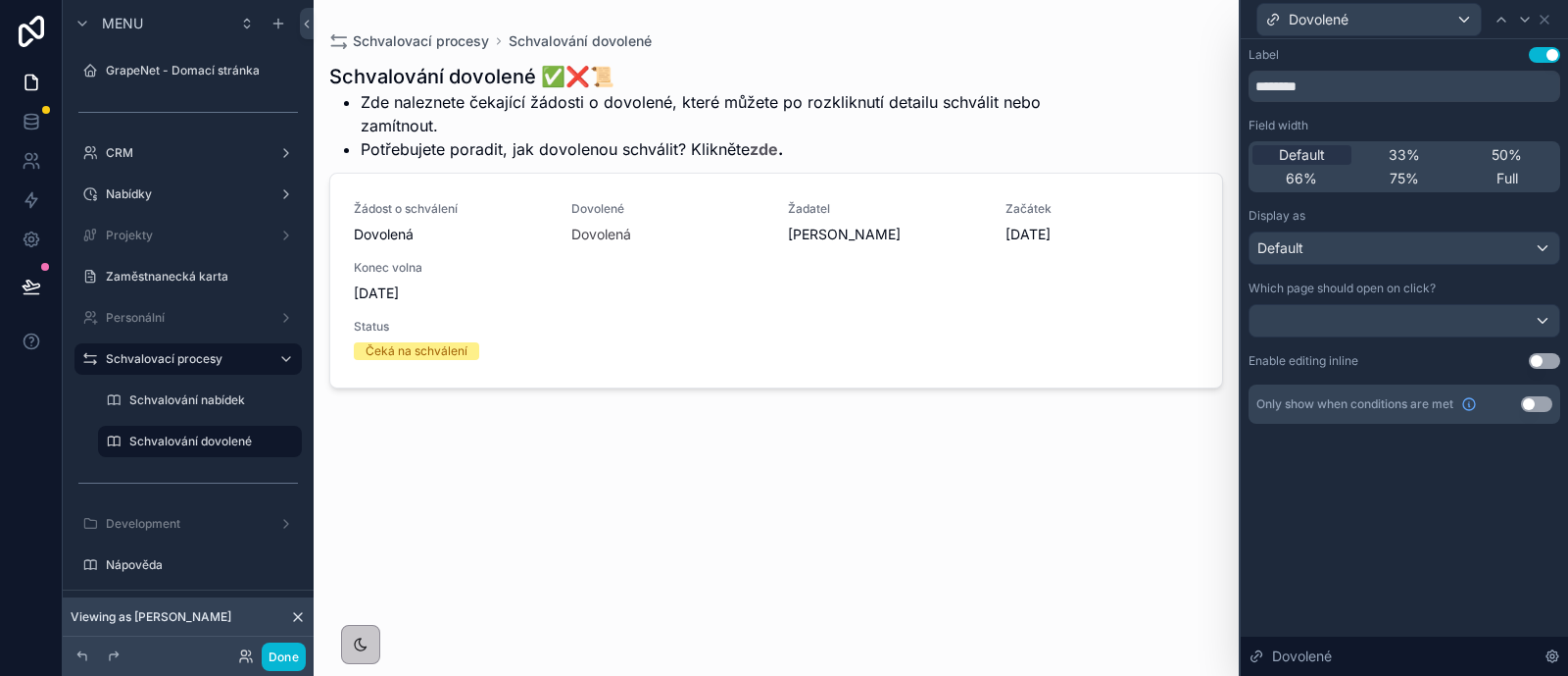
drag, startPoint x: 1535, startPoint y: 399, endPoint x: 1519, endPoint y: 413, distance: 21.3
click at [1535, 401] on button "Use setting" at bounding box center [1537, 404] width 32 height 16
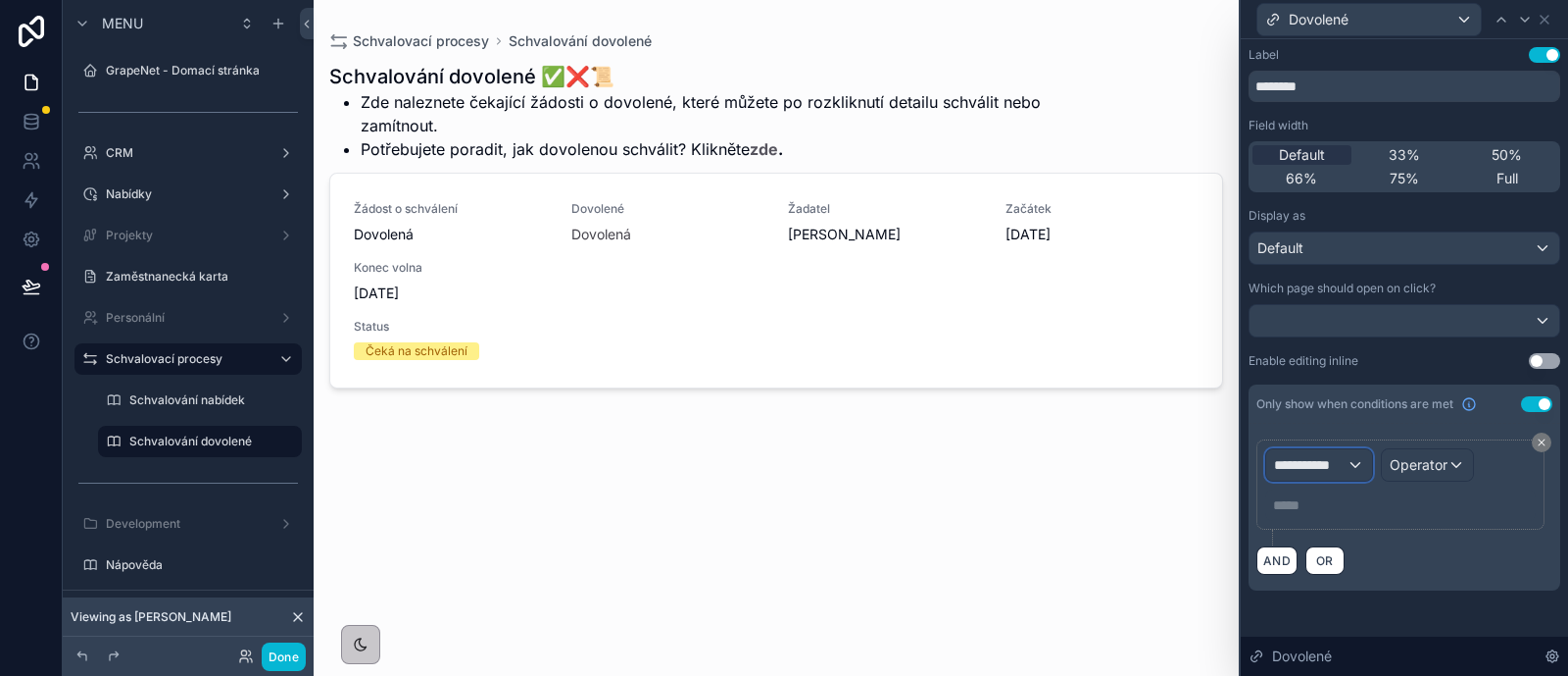
click at [1347, 465] on div "**********" at bounding box center [1319, 465] width 106 height 32
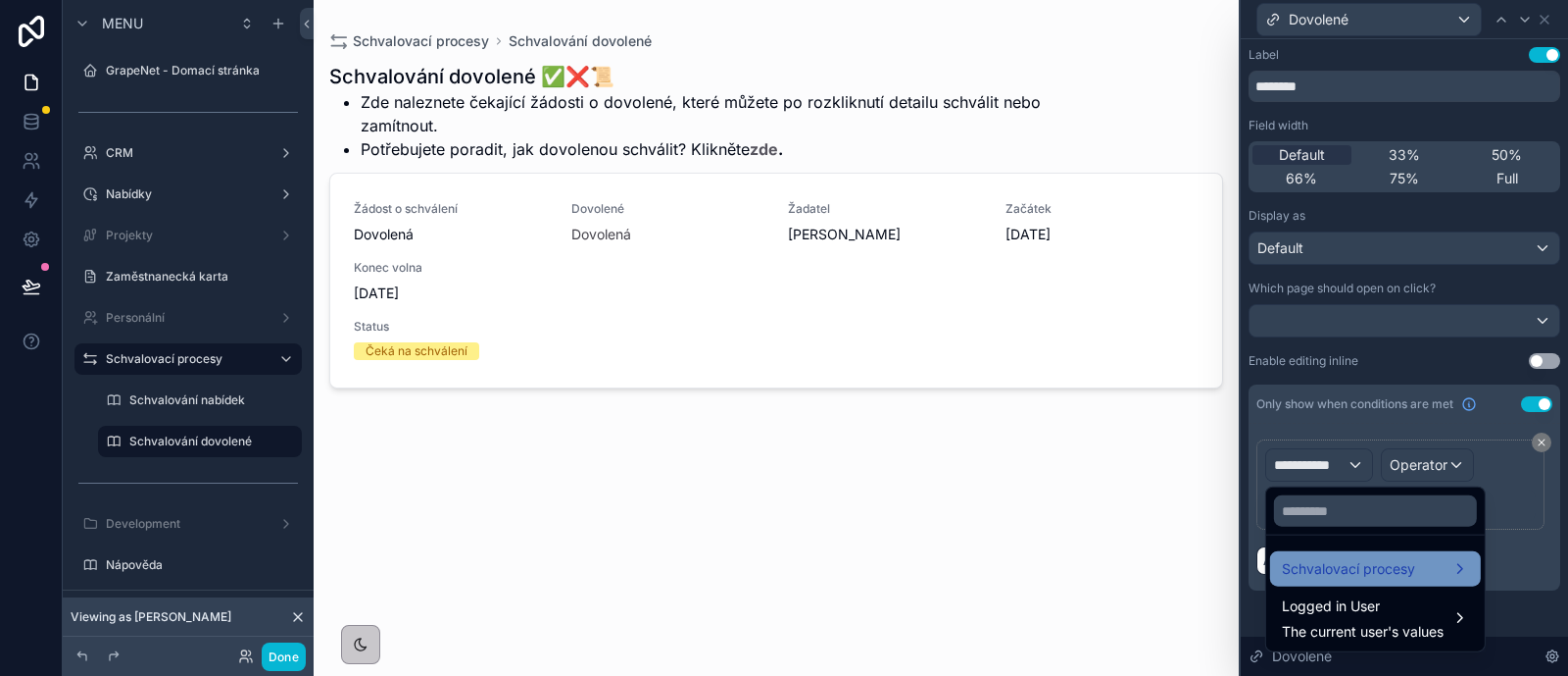
click at [1387, 581] on div "Schvalovací procesy" at bounding box center [1375, 569] width 210 height 36
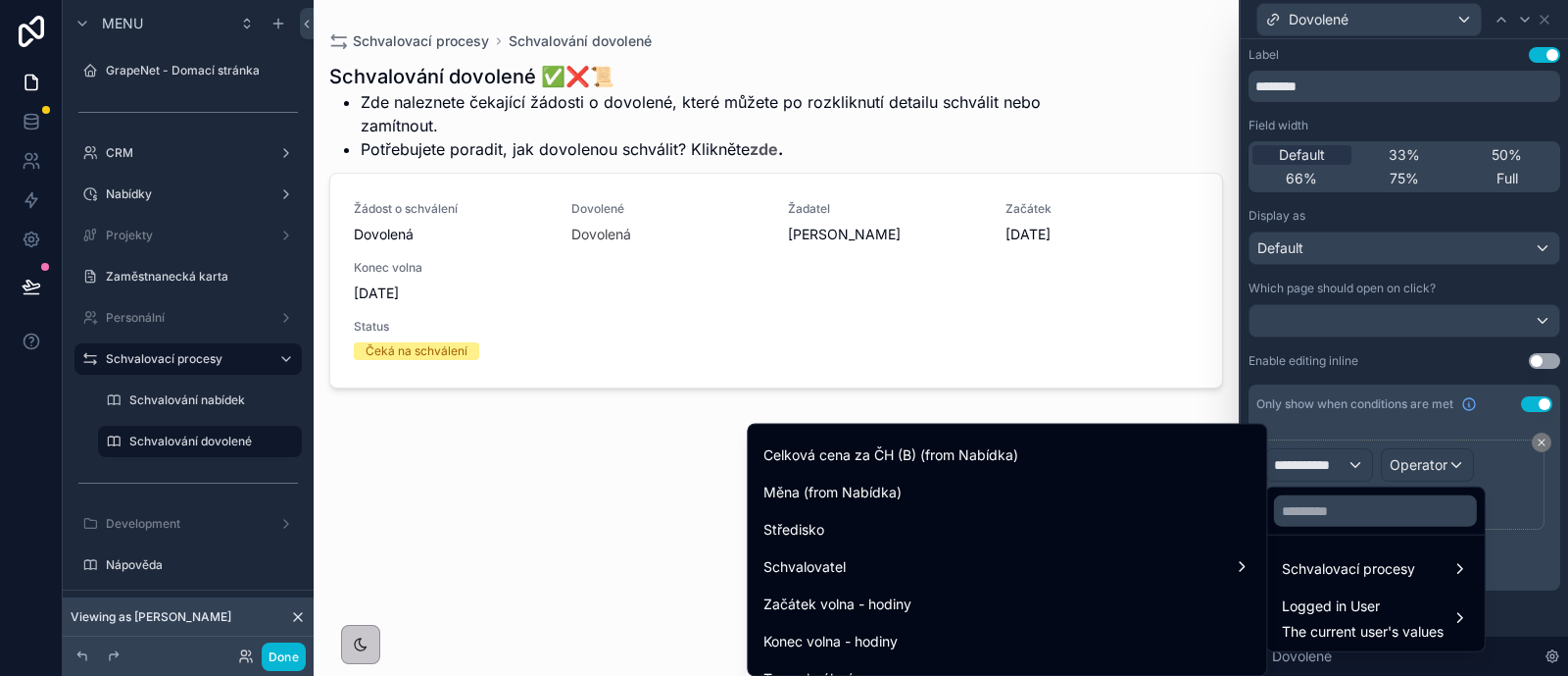
scroll to position [367, 0]
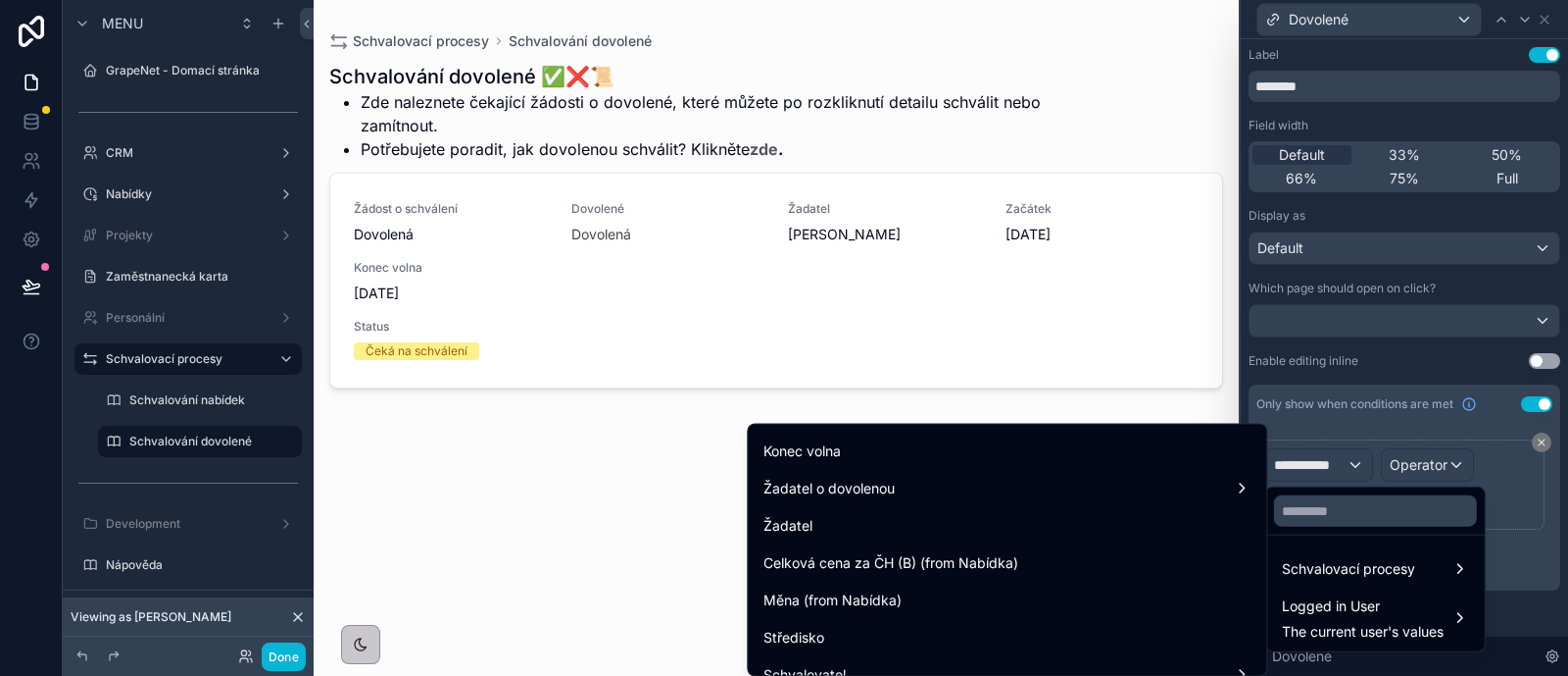
click at [1471, 225] on div at bounding box center [1404, 338] width 327 height 676
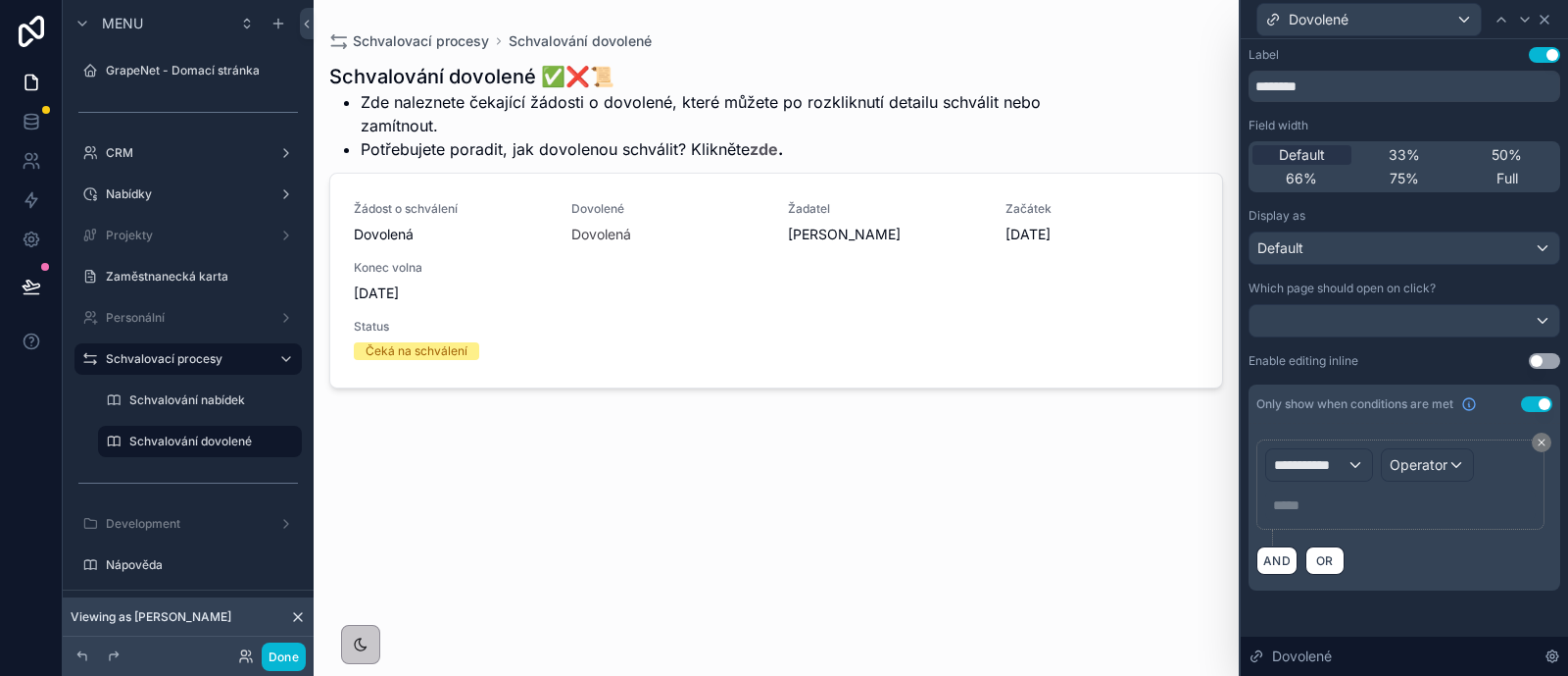
click at [1541, 13] on icon at bounding box center [1545, 20] width 16 height 16
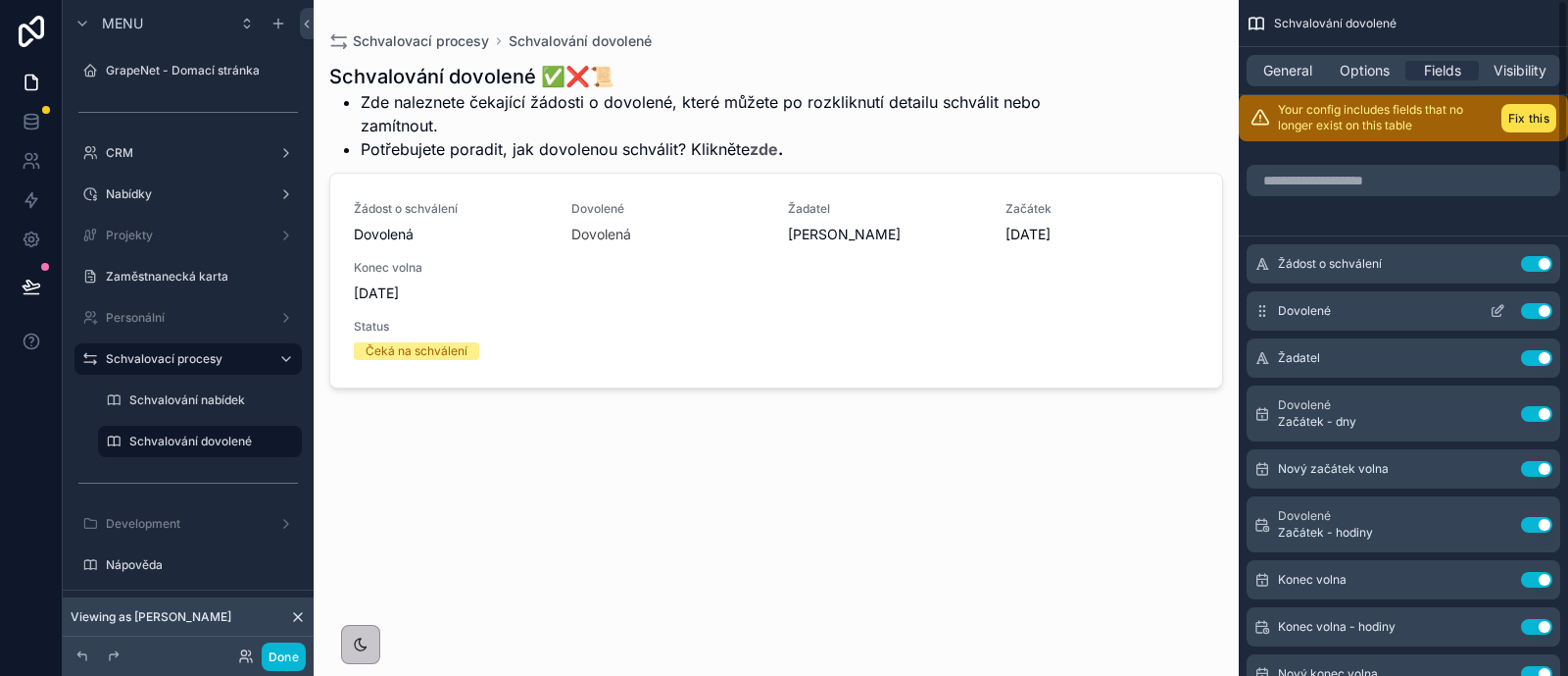
click at [1534, 312] on button "Use setting" at bounding box center [1537, 311] width 32 height 16
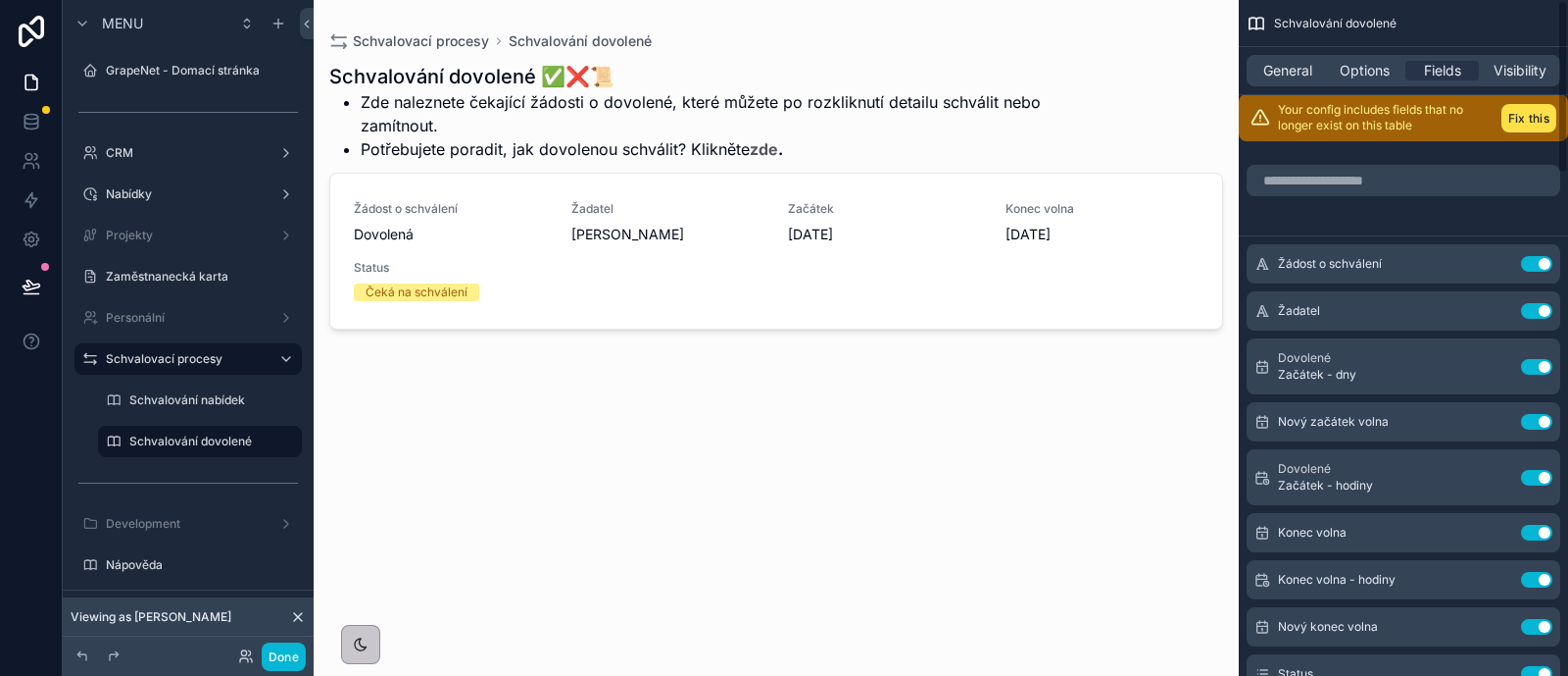
click at [311, 642] on div "Done" at bounding box center [188, 656] width 251 height 40
click at [298, 655] on button "Done" at bounding box center [284, 656] width 44 height 29
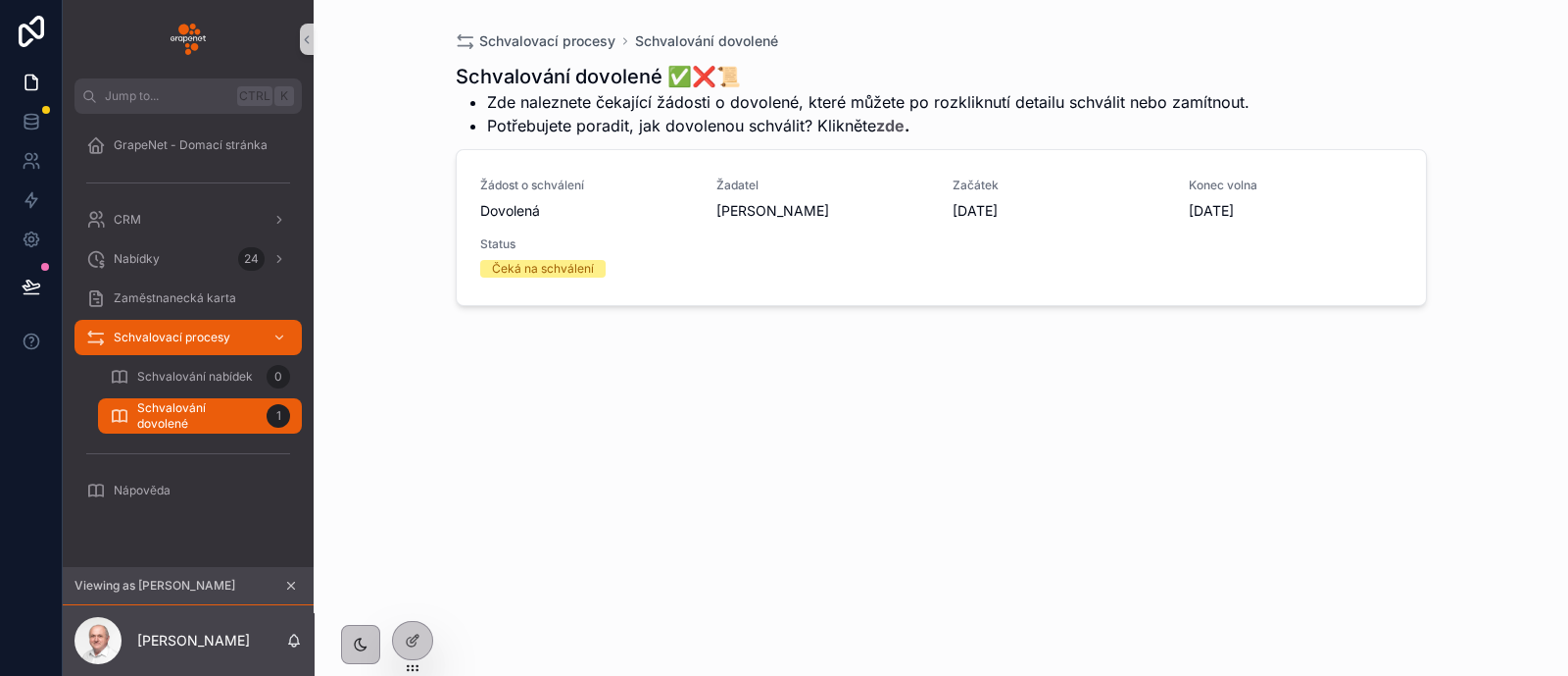
click at [282, 579] on button "scrollable content" at bounding box center [291, 586] width 22 height 22
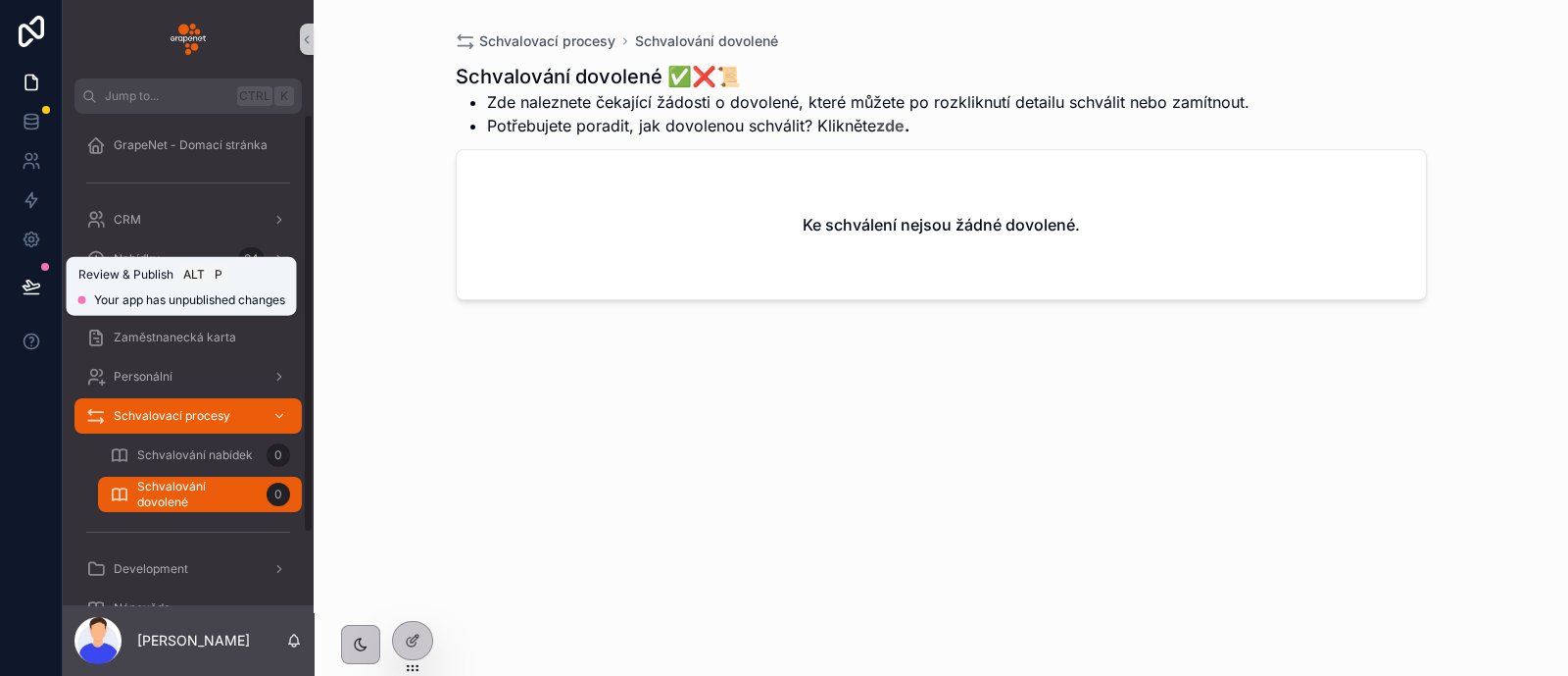
click at [15, 286] on button at bounding box center [31, 286] width 43 height 55
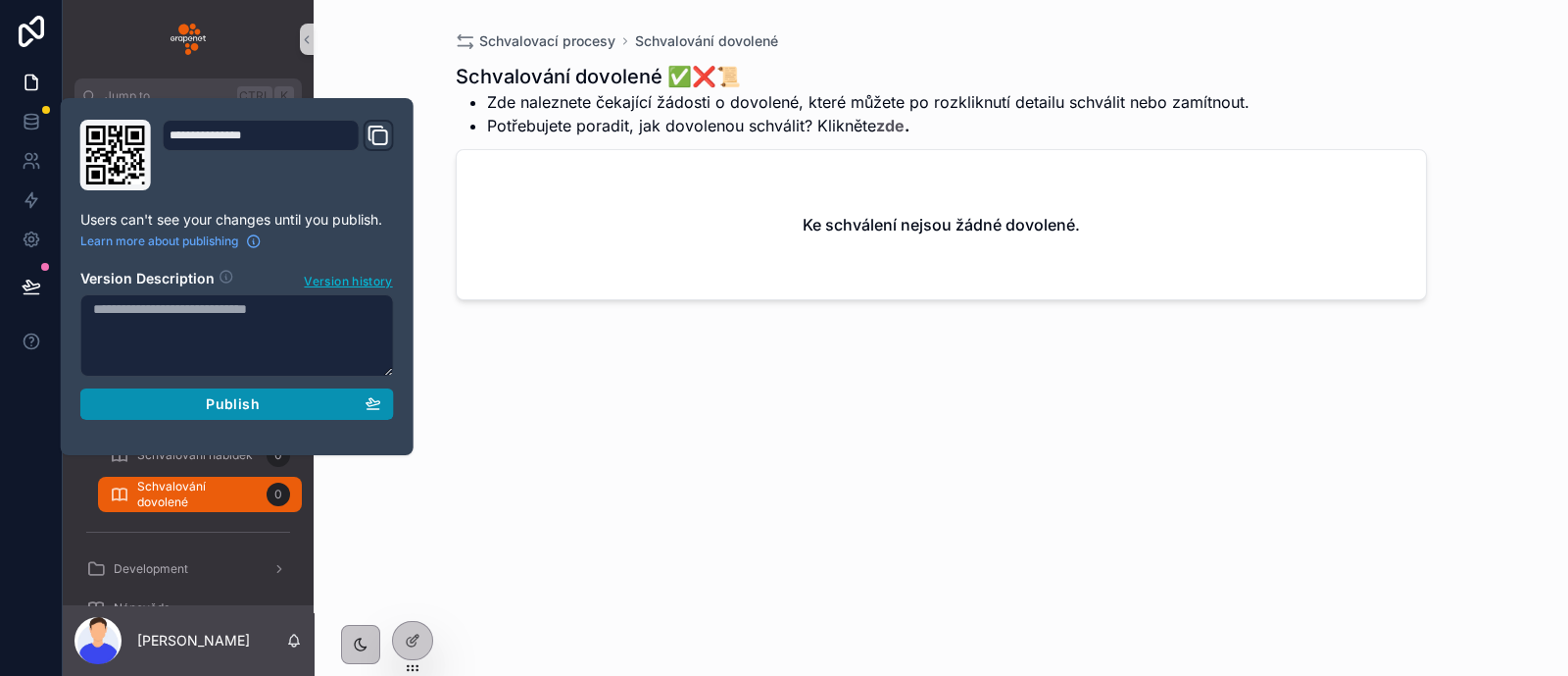
click at [341, 395] on div "Publish" at bounding box center [237, 404] width 288 height 18
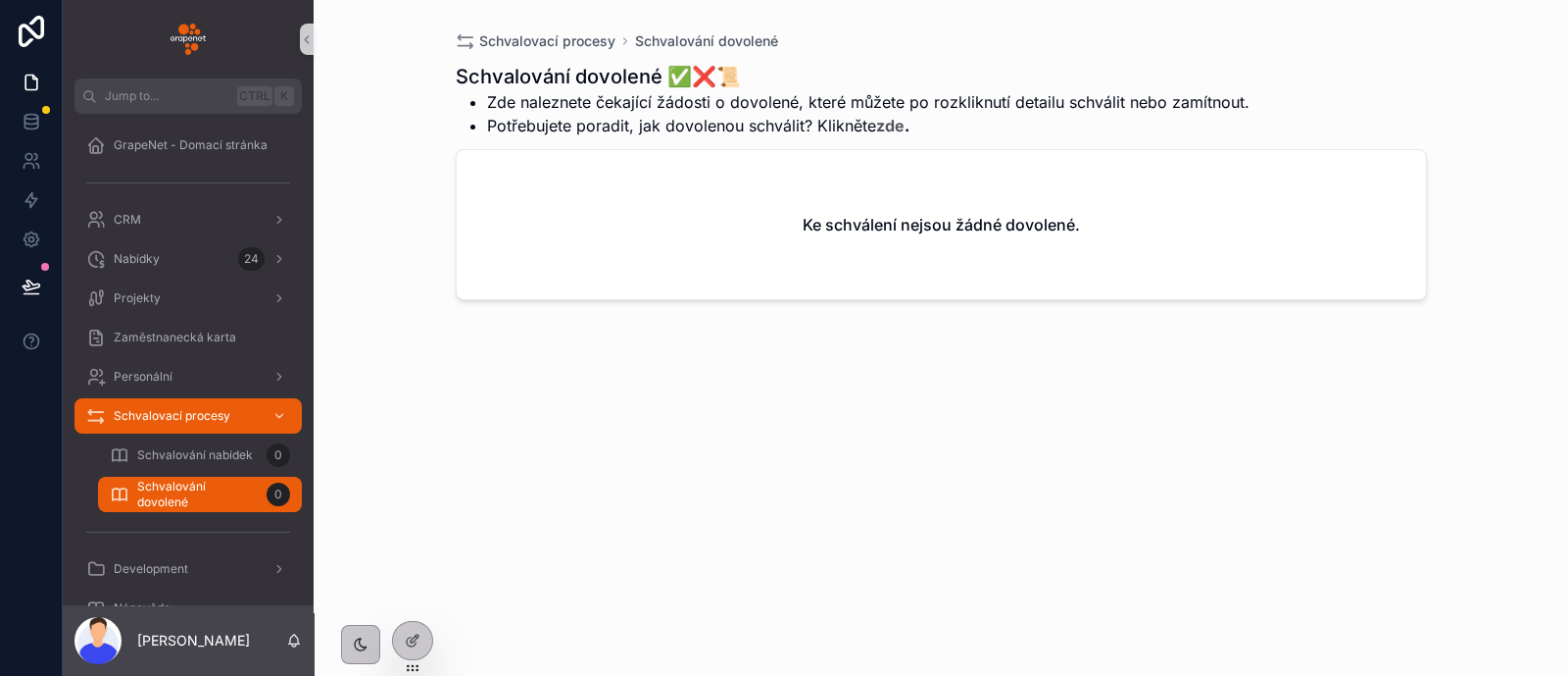
click at [471, 429] on div "Schvalování dovolené ✅❌📜 Zde naleznete čekající žádosti o dovolené, které můžet…" at bounding box center [941, 350] width 972 height 601
